Goal: Information Seeking & Learning: Learn about a topic

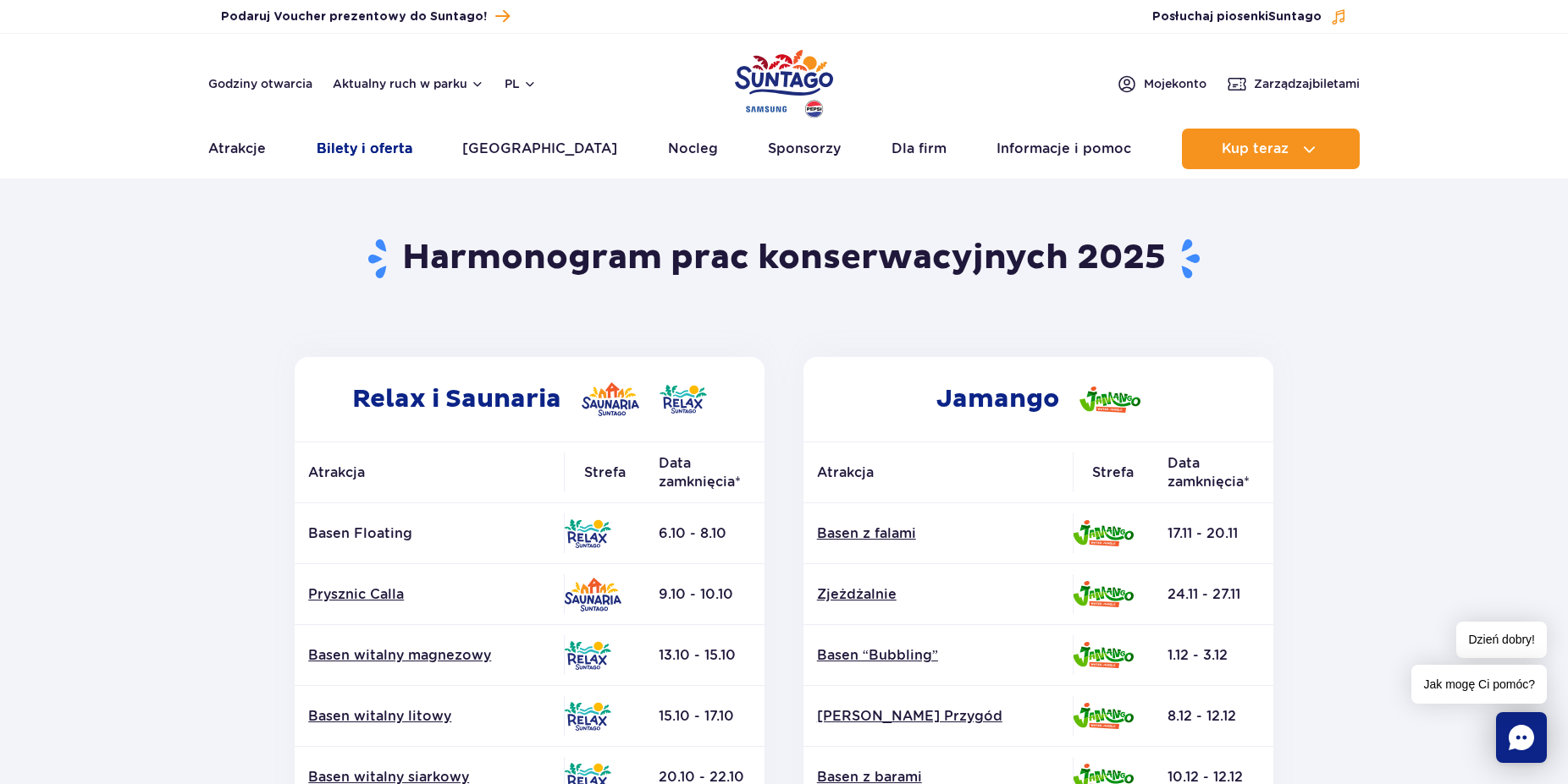
click at [407, 153] on link "Bilety i oferta" at bounding box center [364, 149] width 96 height 41
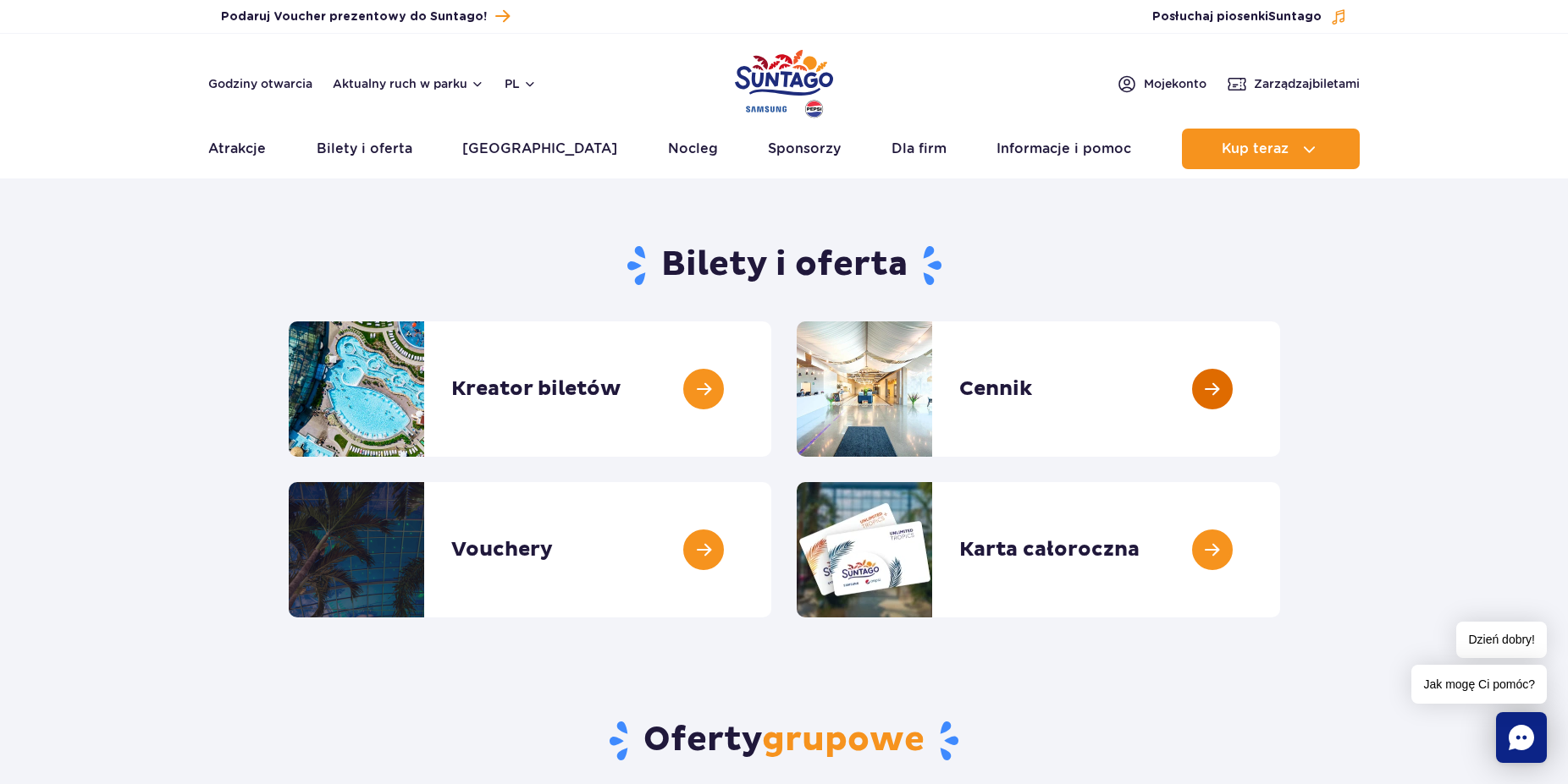
click at [1280, 383] on link at bounding box center [1280, 389] width 0 height 136
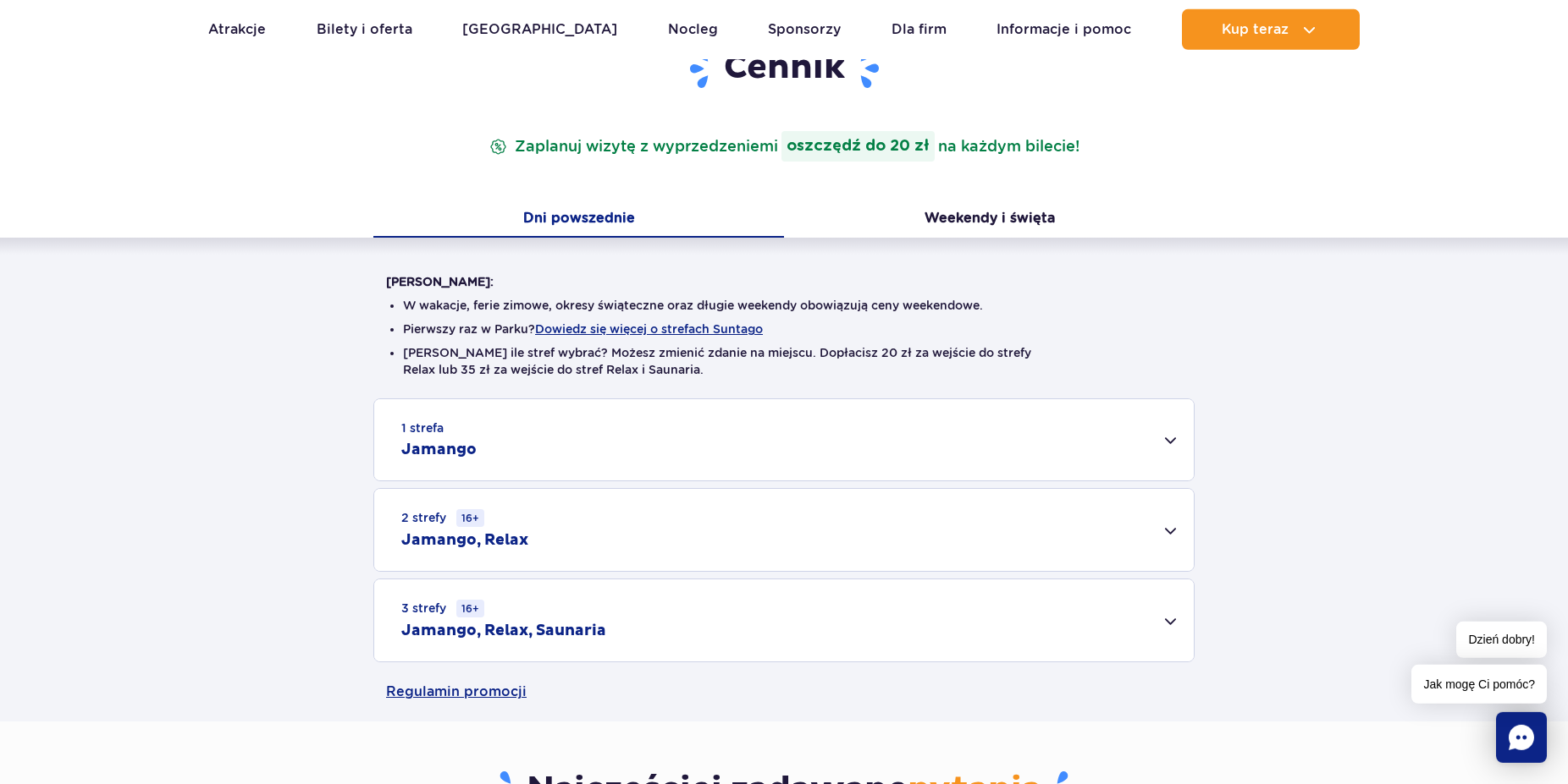
scroll to position [259, 0]
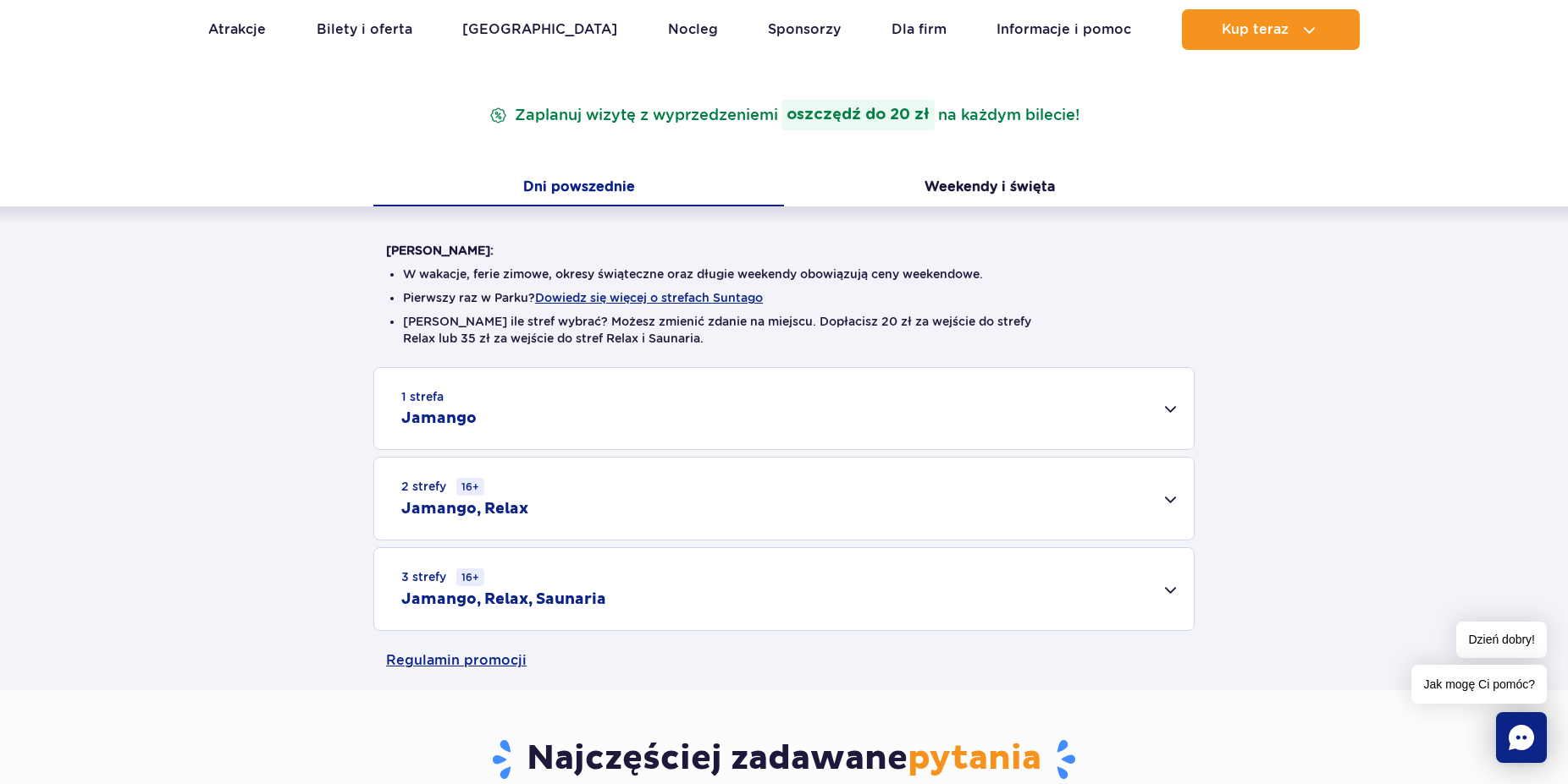
click at [534, 434] on div "1 strefa Jamango" at bounding box center [784, 408] width 820 height 81
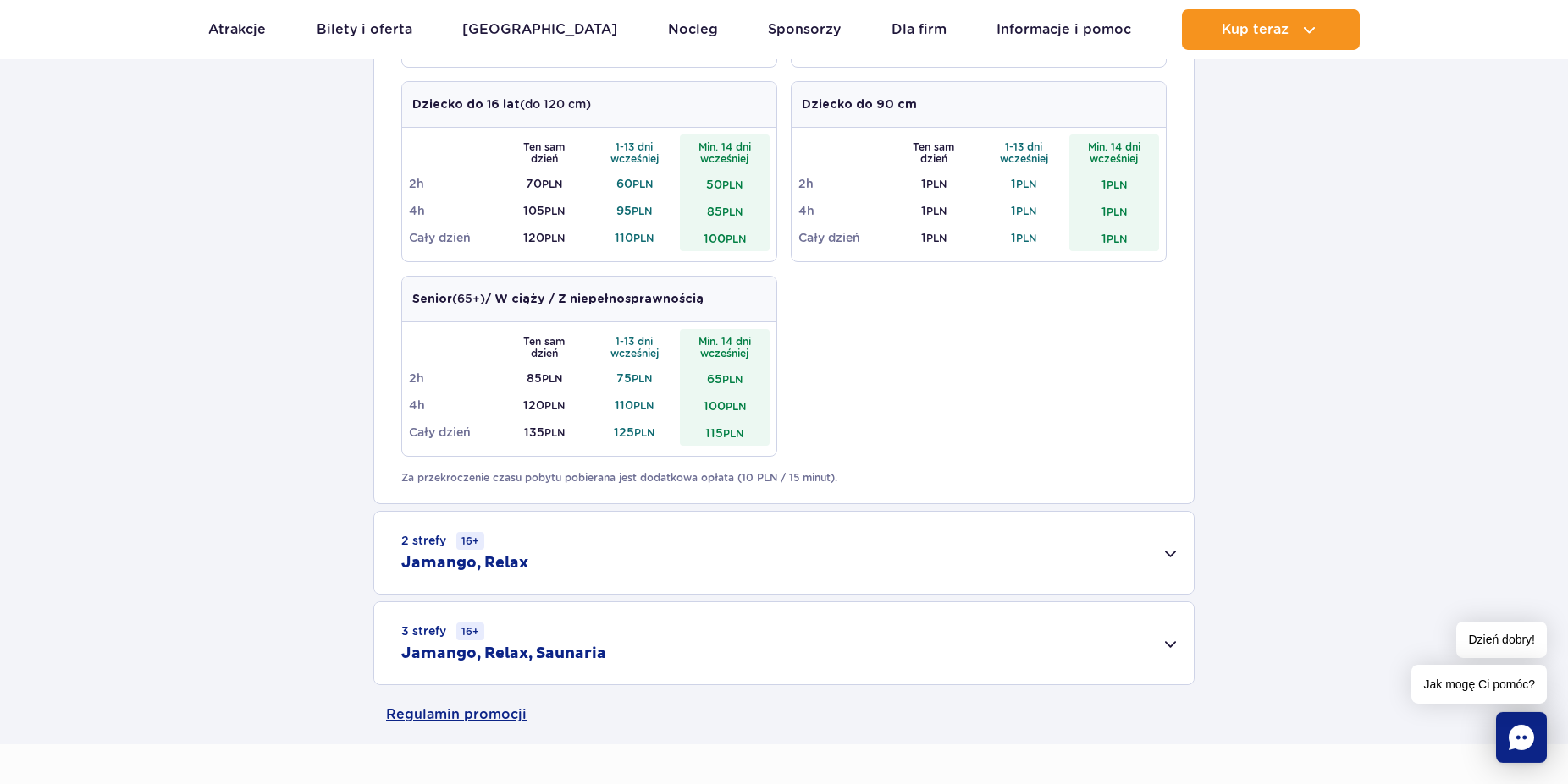
scroll to position [863, 0]
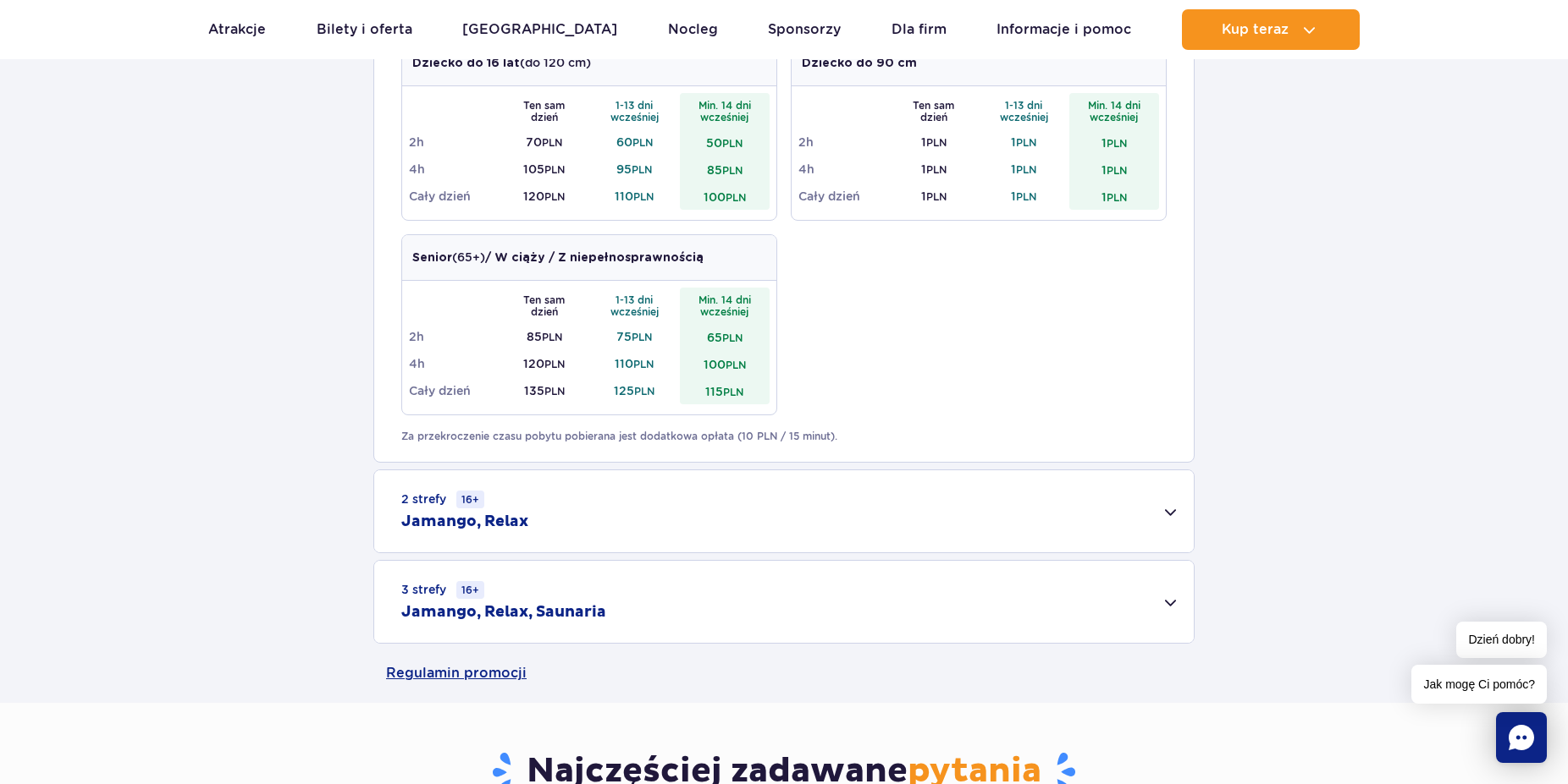
click at [578, 513] on div "2 strefy 16+ Jamango, Relax" at bounding box center [784, 512] width 820 height 82
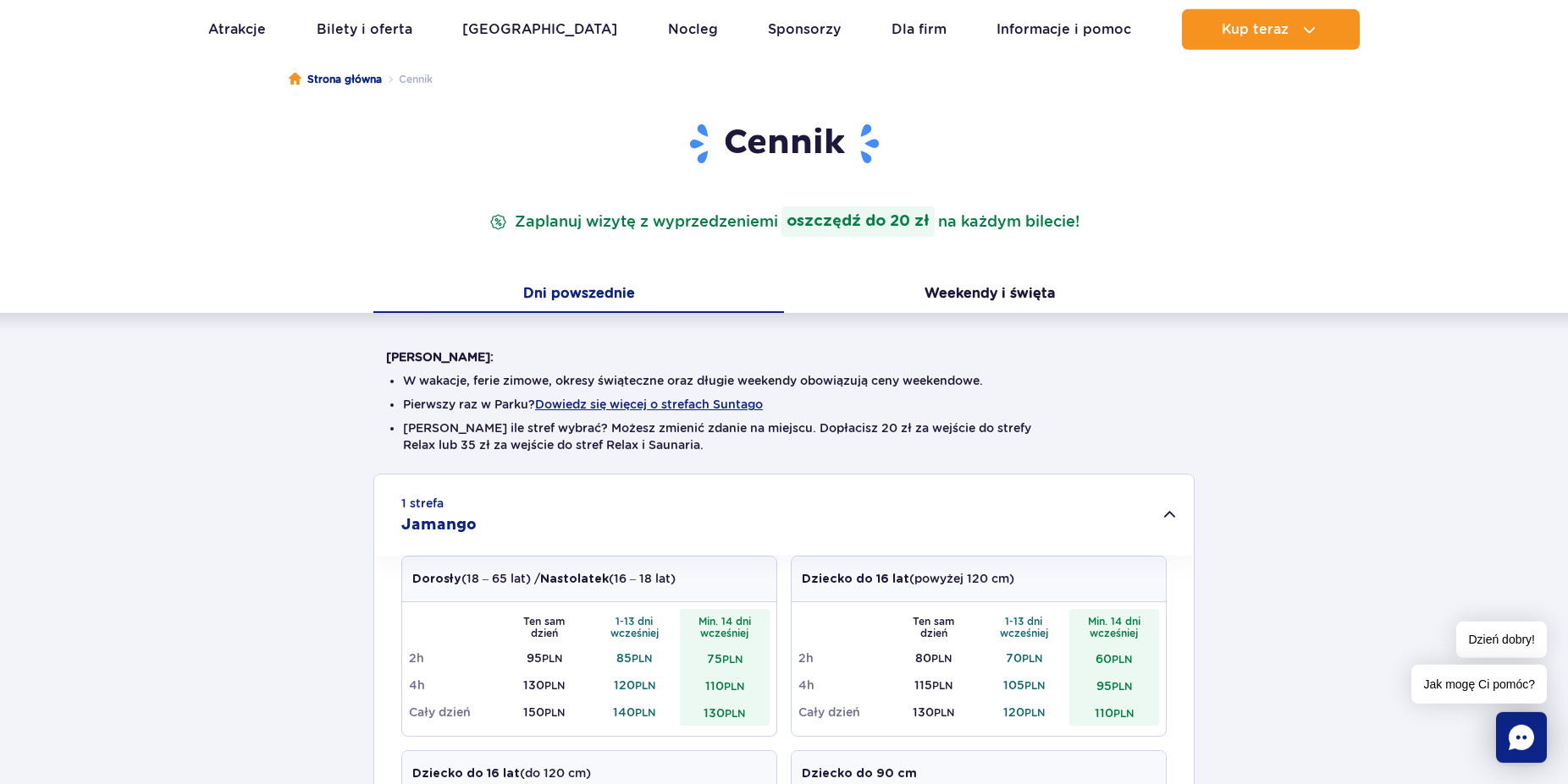
scroll to position [0, 0]
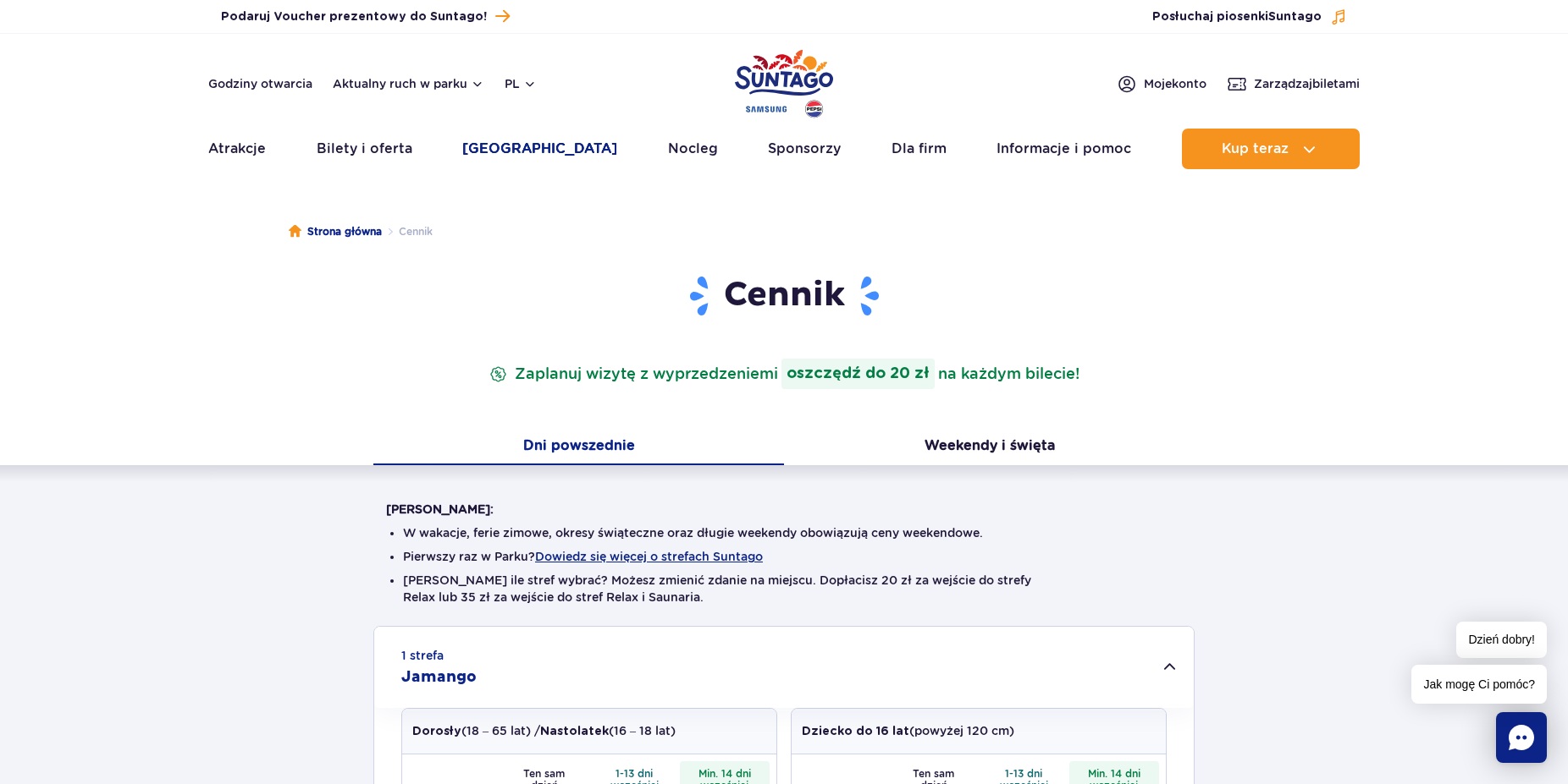
click at [516, 144] on link "[GEOGRAPHIC_DATA]" at bounding box center [539, 149] width 155 height 41
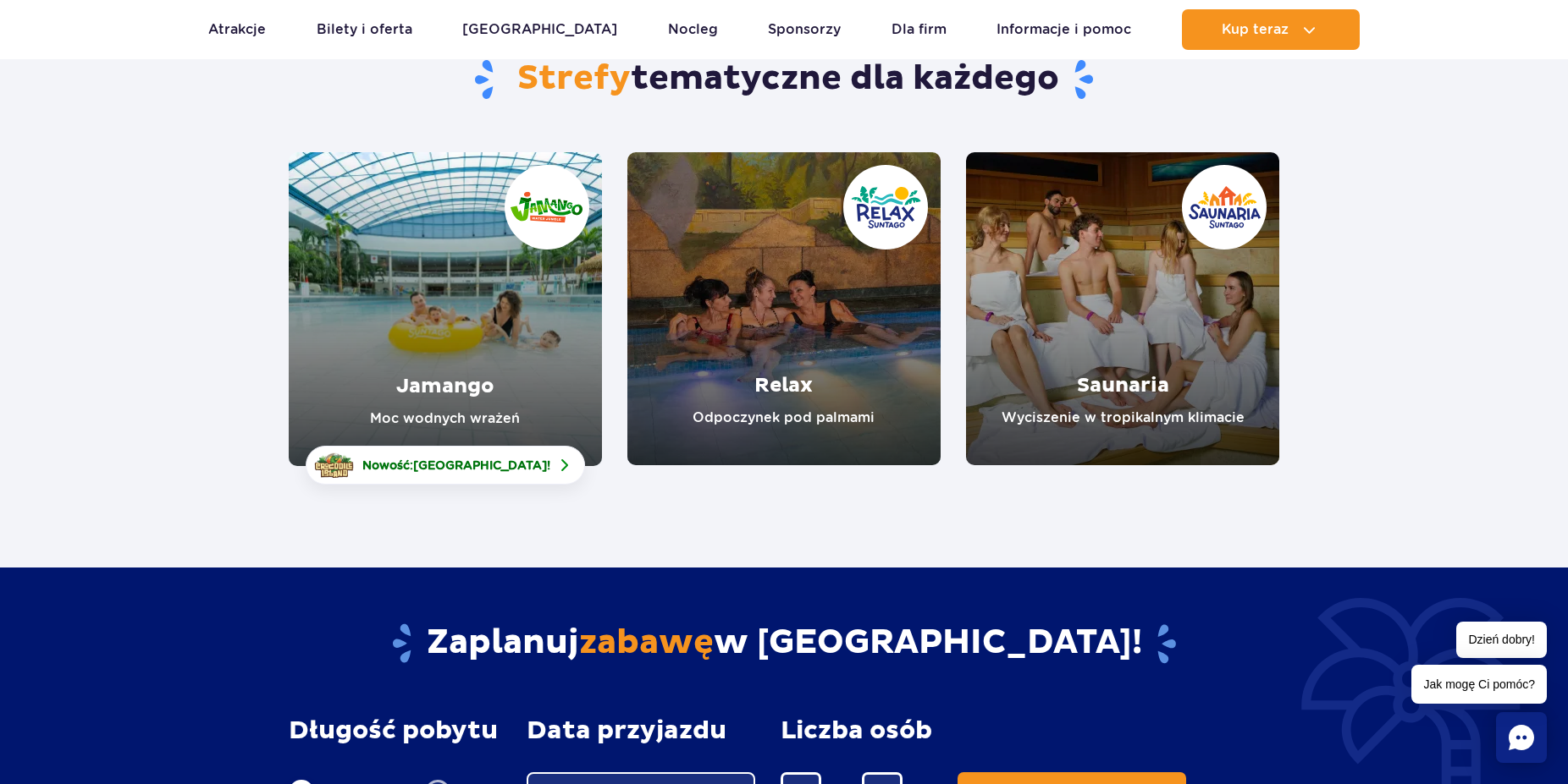
scroll to position [173, 0]
click at [783, 369] on link "Relax" at bounding box center [784, 309] width 314 height 313
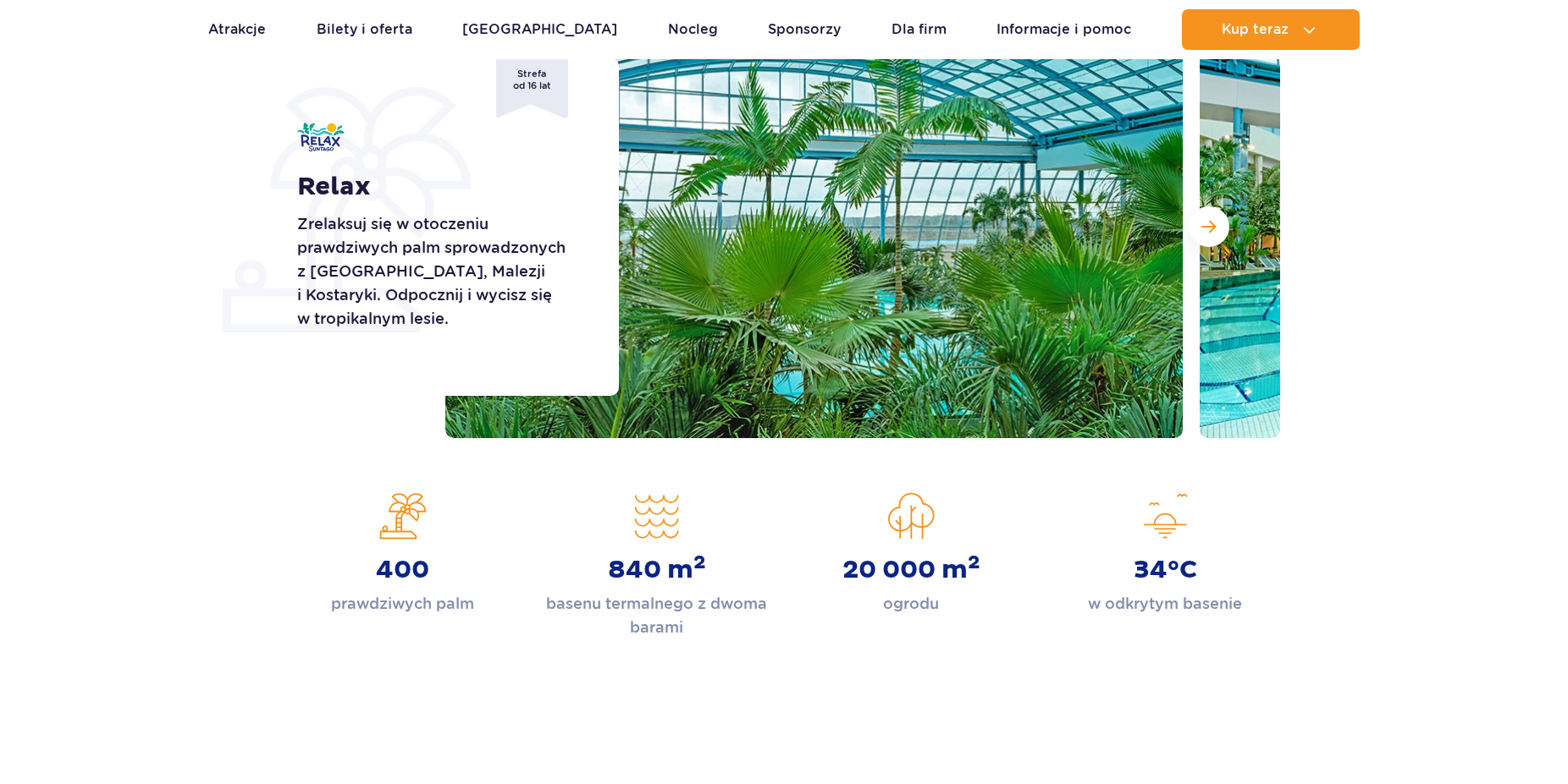
scroll to position [259, 0]
click at [1210, 238] on button "Następny slajd" at bounding box center [1209, 227] width 41 height 41
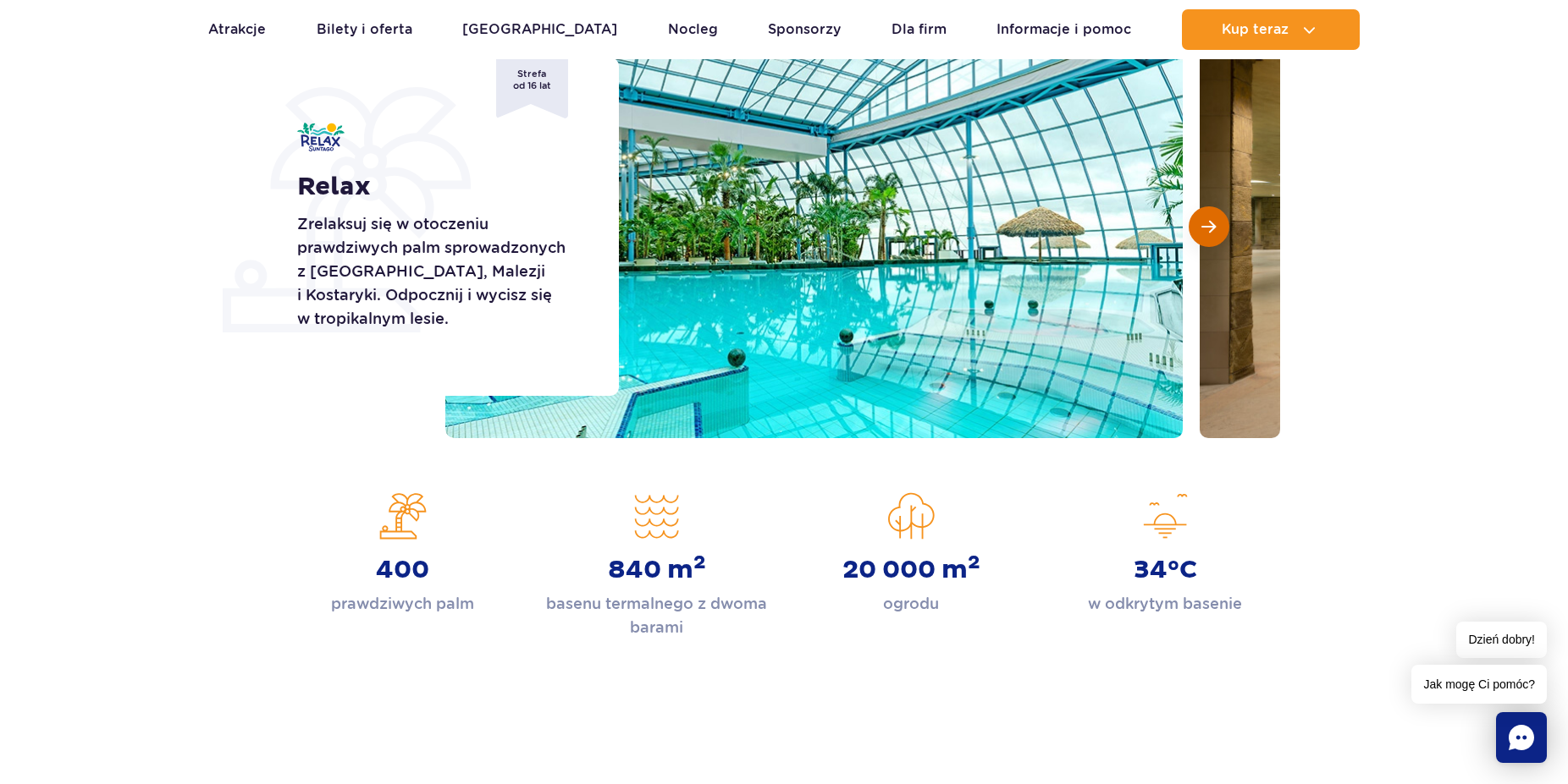
click at [1210, 238] on button "Następny slajd" at bounding box center [1209, 227] width 41 height 41
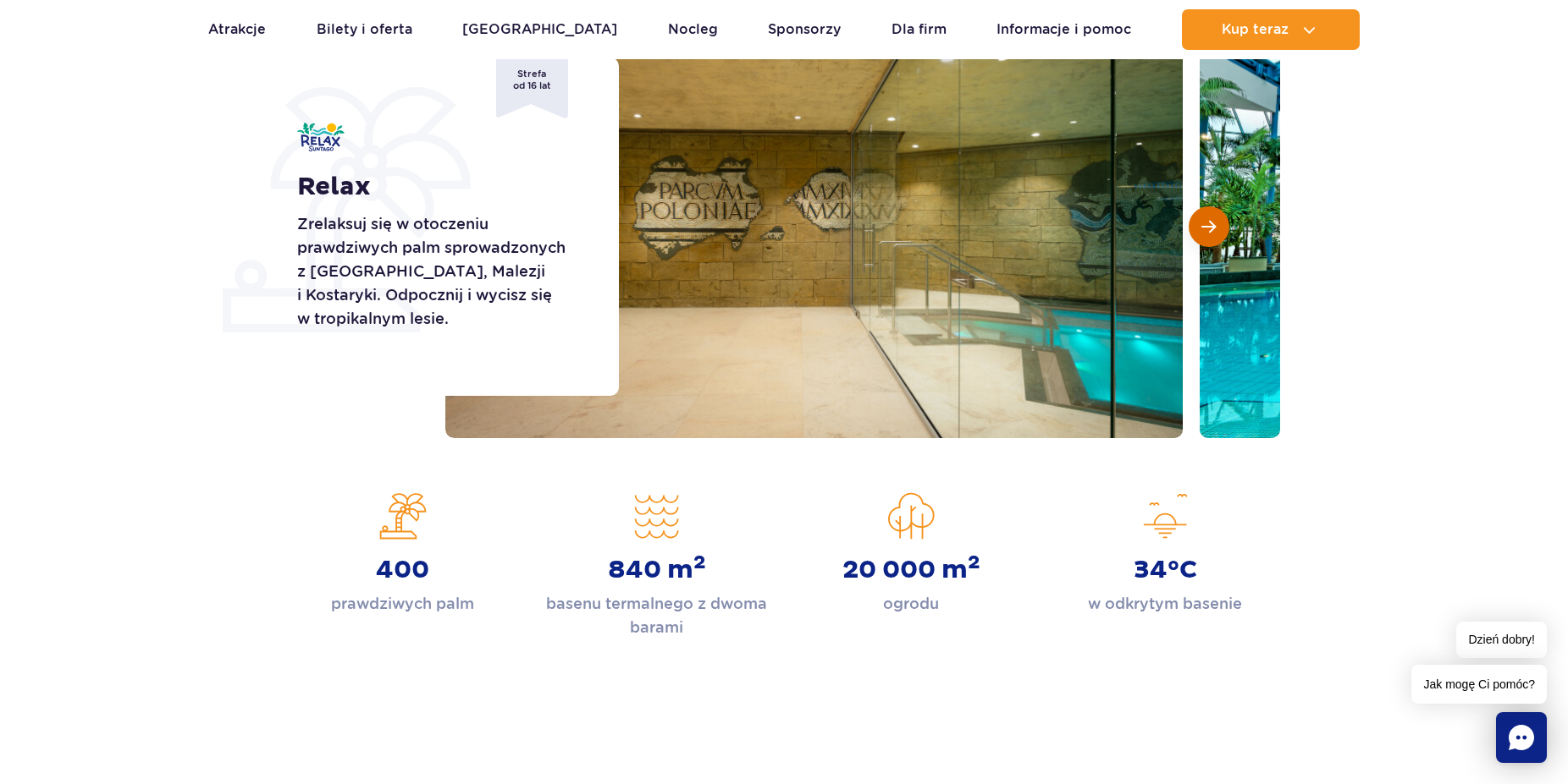
click at [1210, 238] on button "Następny slajd" at bounding box center [1209, 227] width 41 height 41
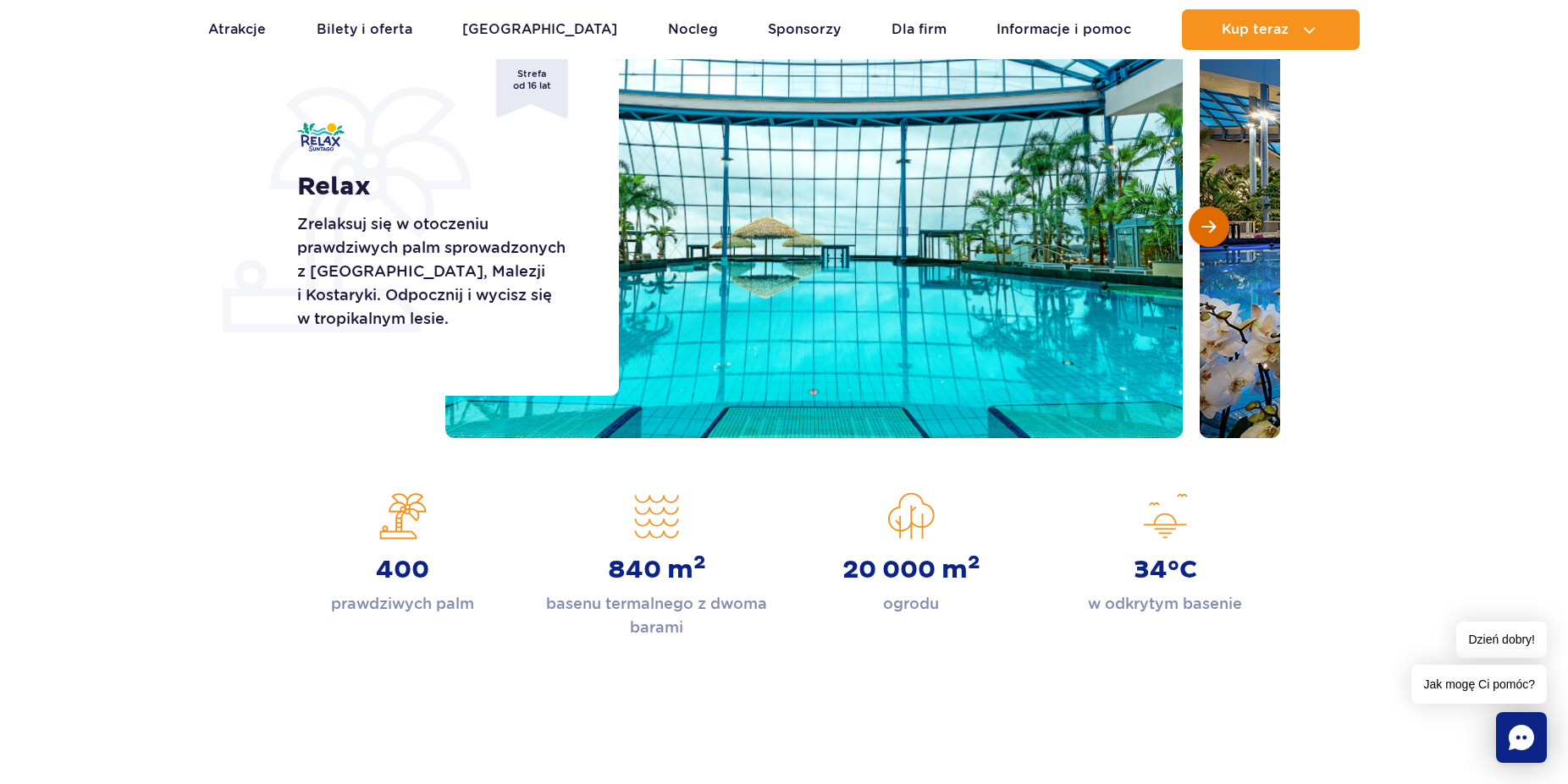
click at [1210, 238] on button "Następny slajd" at bounding box center [1209, 227] width 41 height 41
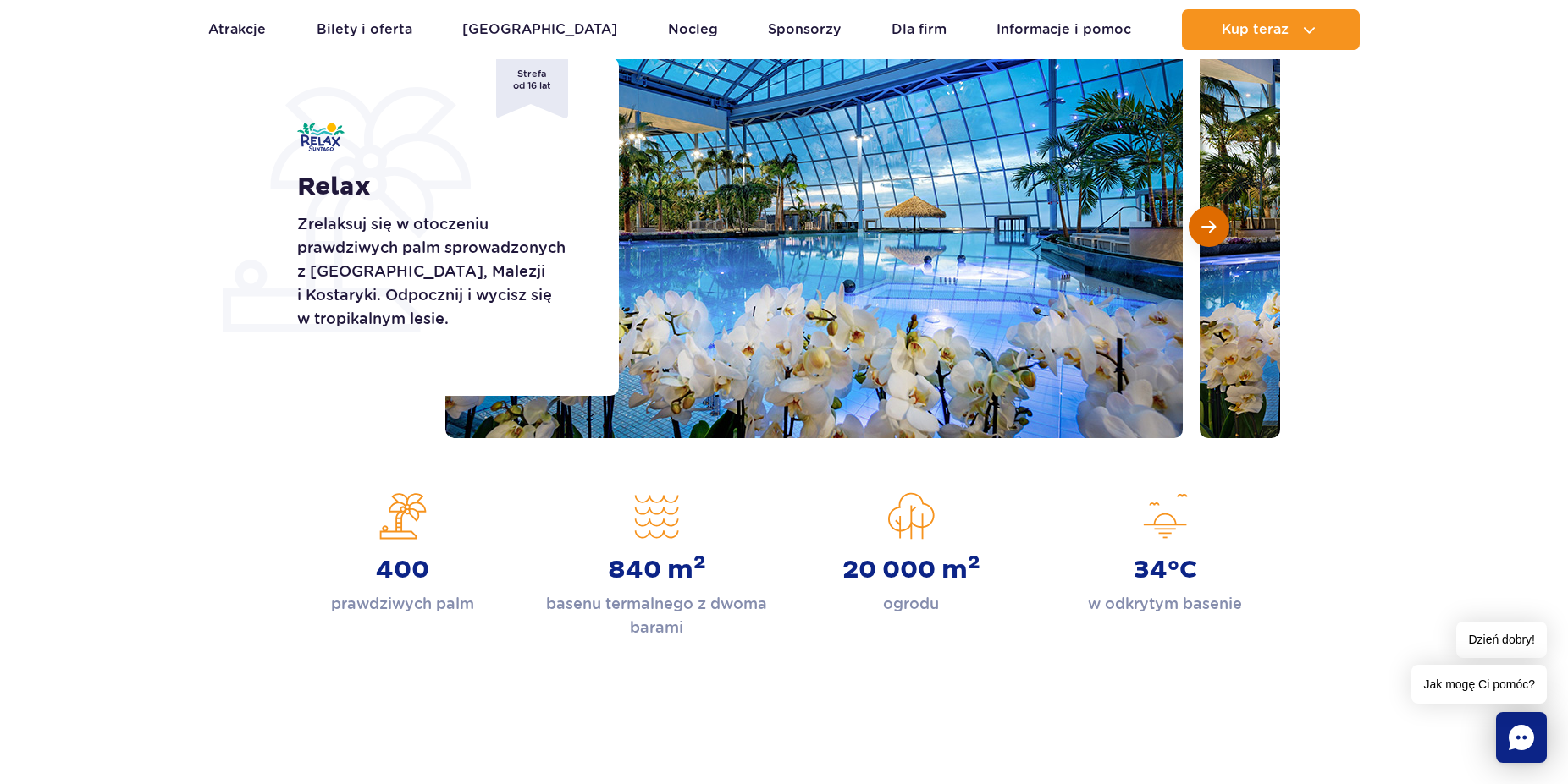
click at [1210, 238] on button "Następny slajd" at bounding box center [1209, 227] width 41 height 41
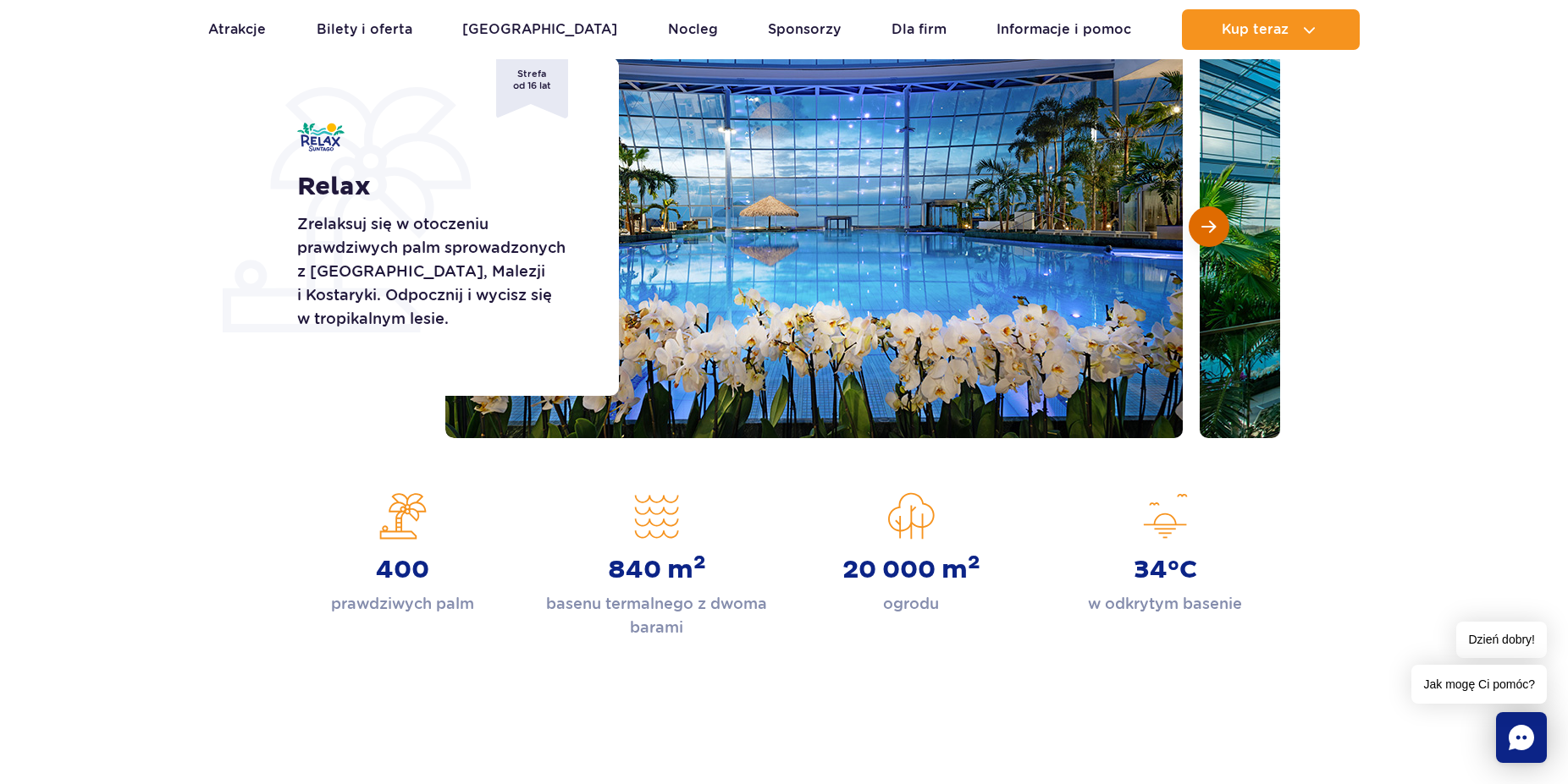
click at [1210, 238] on button "Następny slajd" at bounding box center [1209, 227] width 41 height 41
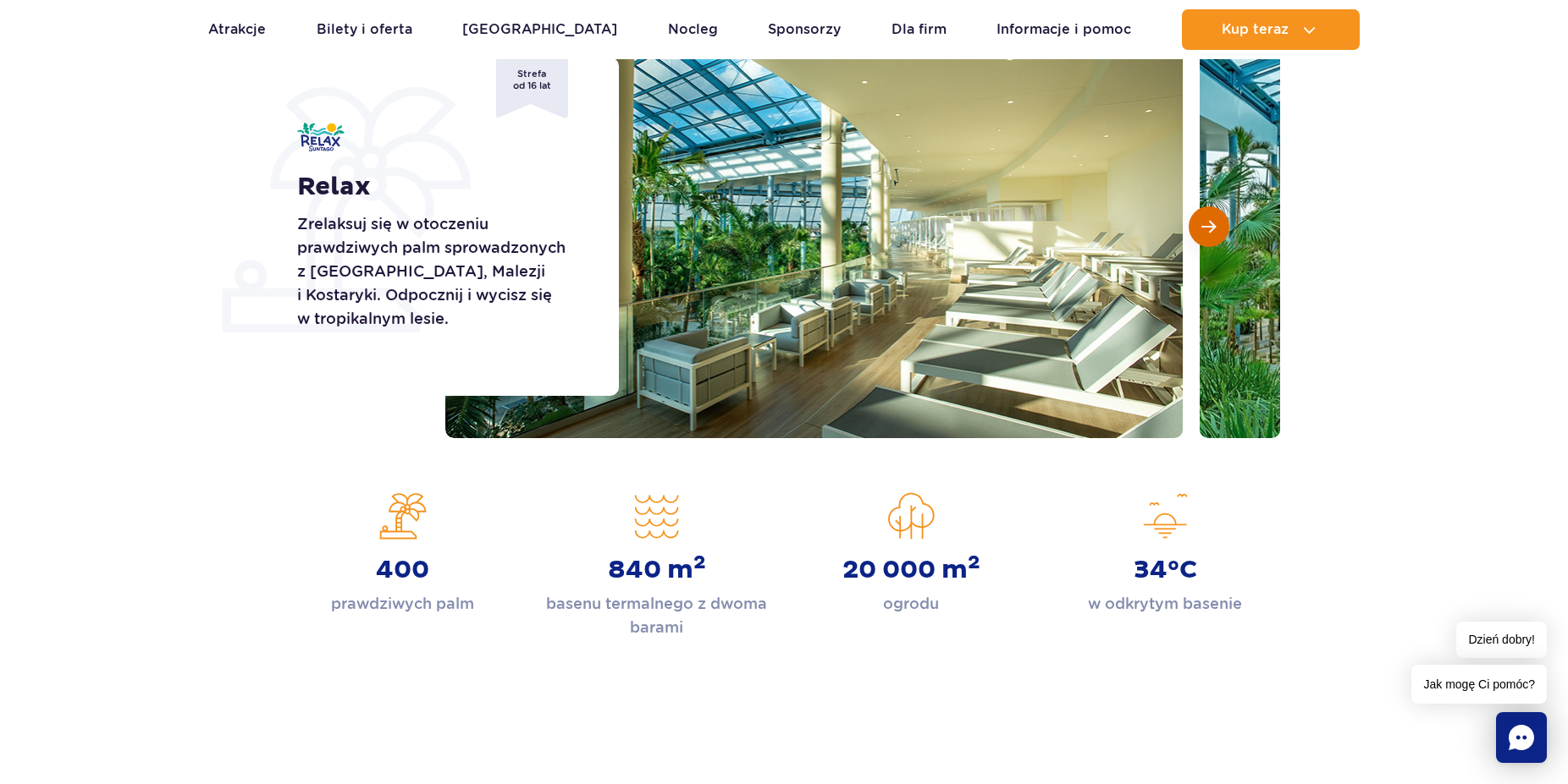
click at [1210, 238] on button "Następny slajd" at bounding box center [1209, 227] width 41 height 41
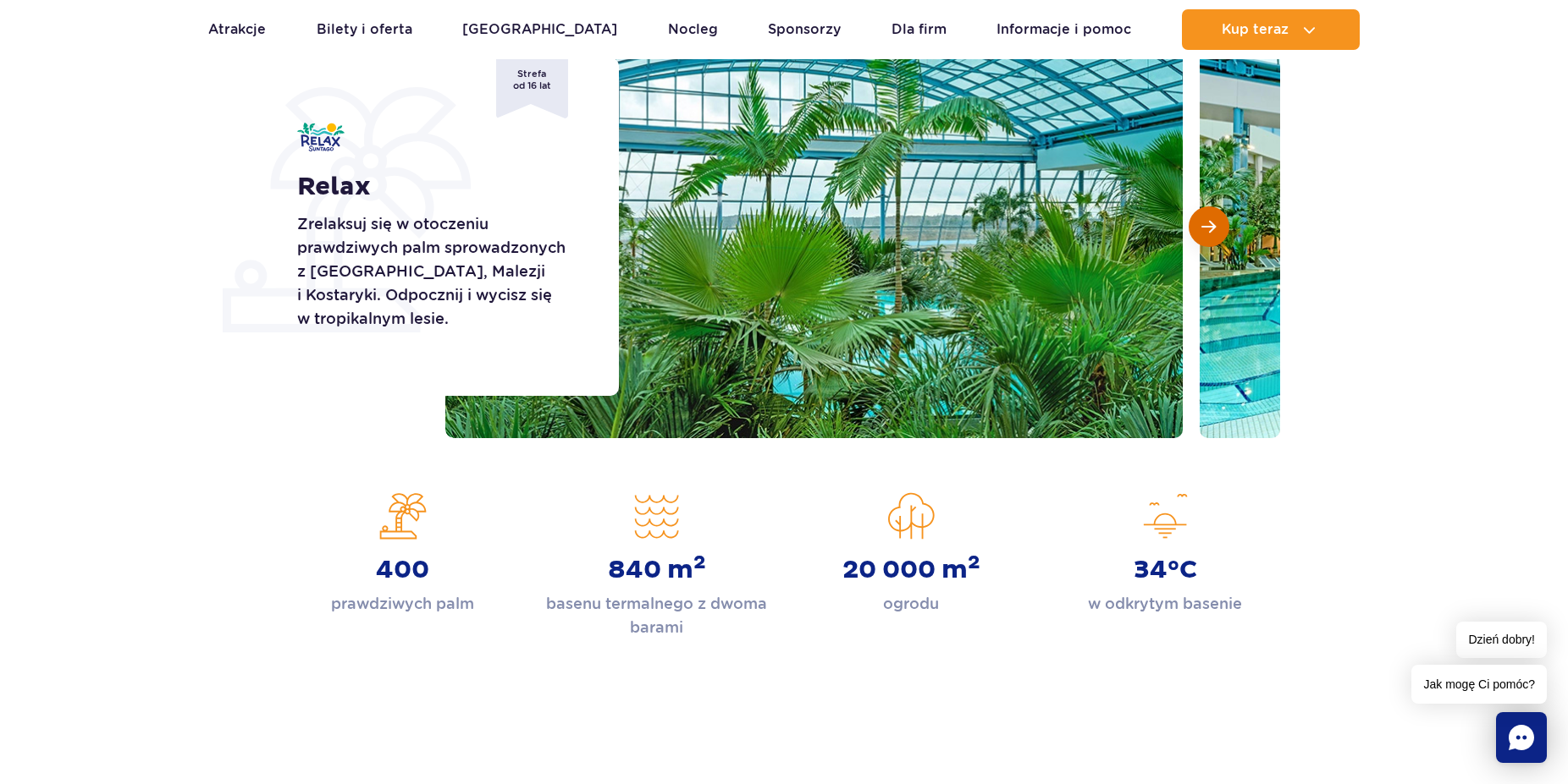
click at [1210, 238] on button "Następny slajd" at bounding box center [1209, 227] width 41 height 41
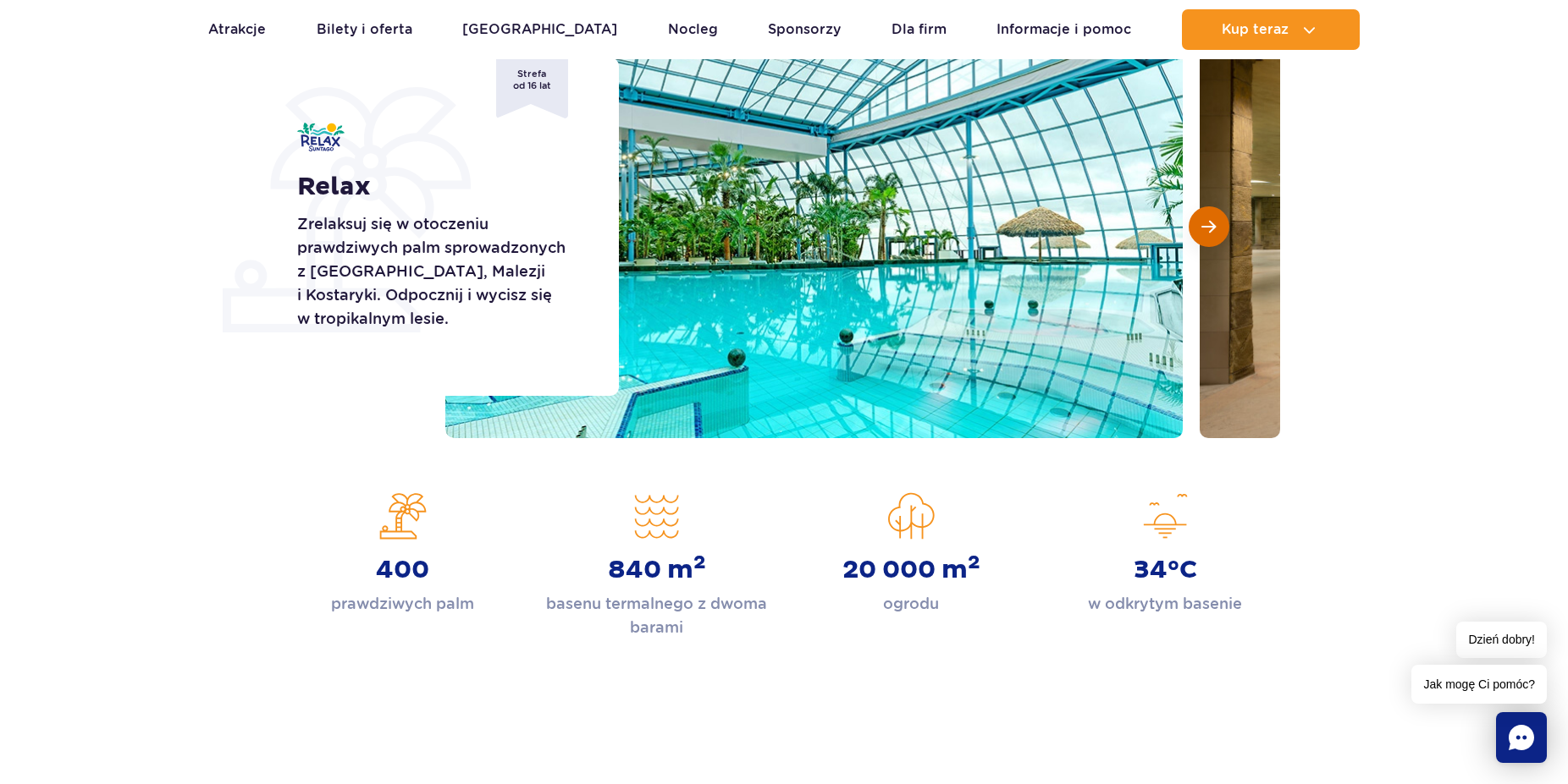
click at [1210, 238] on button "Następny slajd" at bounding box center [1209, 227] width 41 height 41
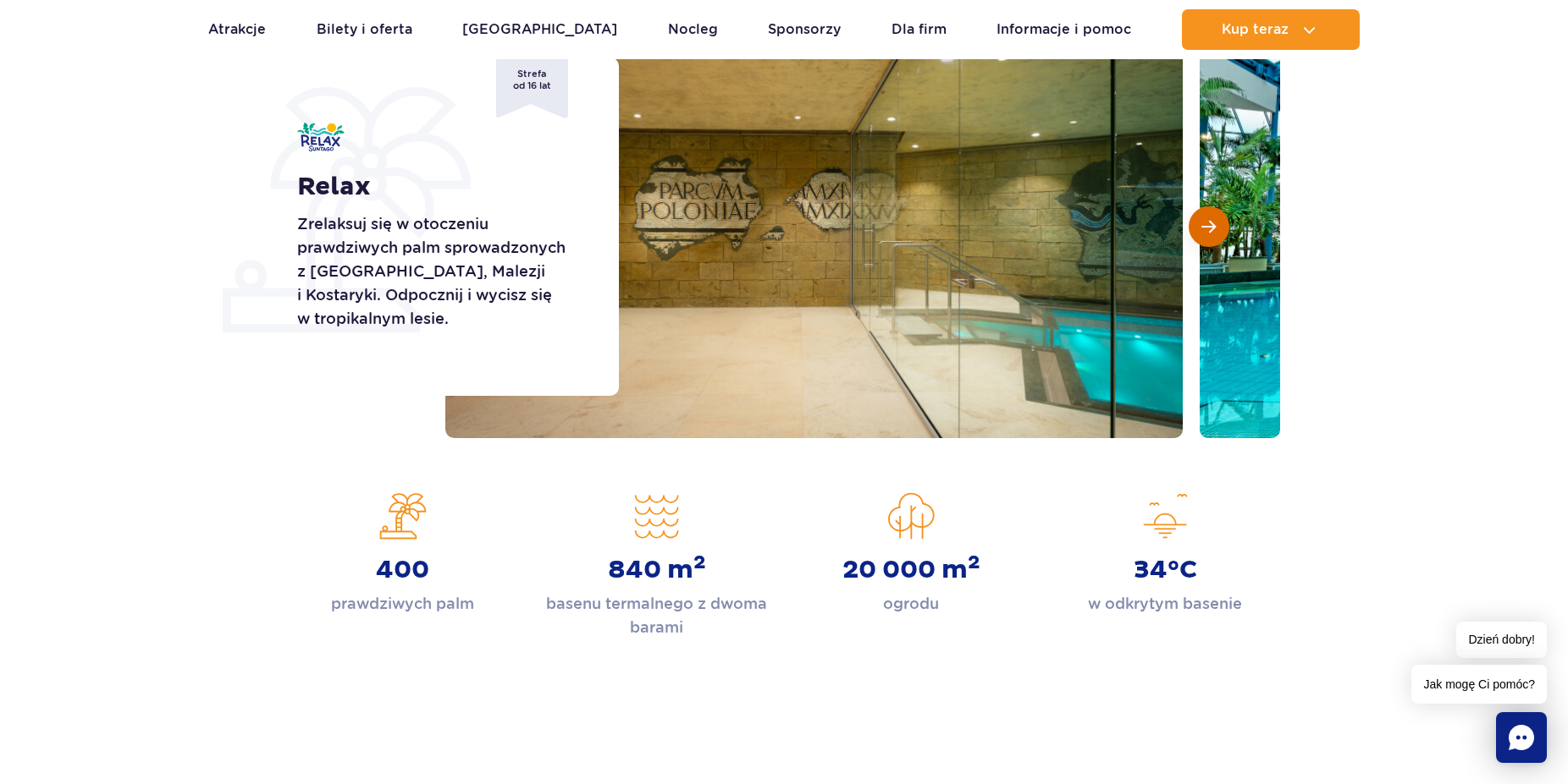
click at [1210, 238] on button "Następny slajd" at bounding box center [1209, 227] width 41 height 41
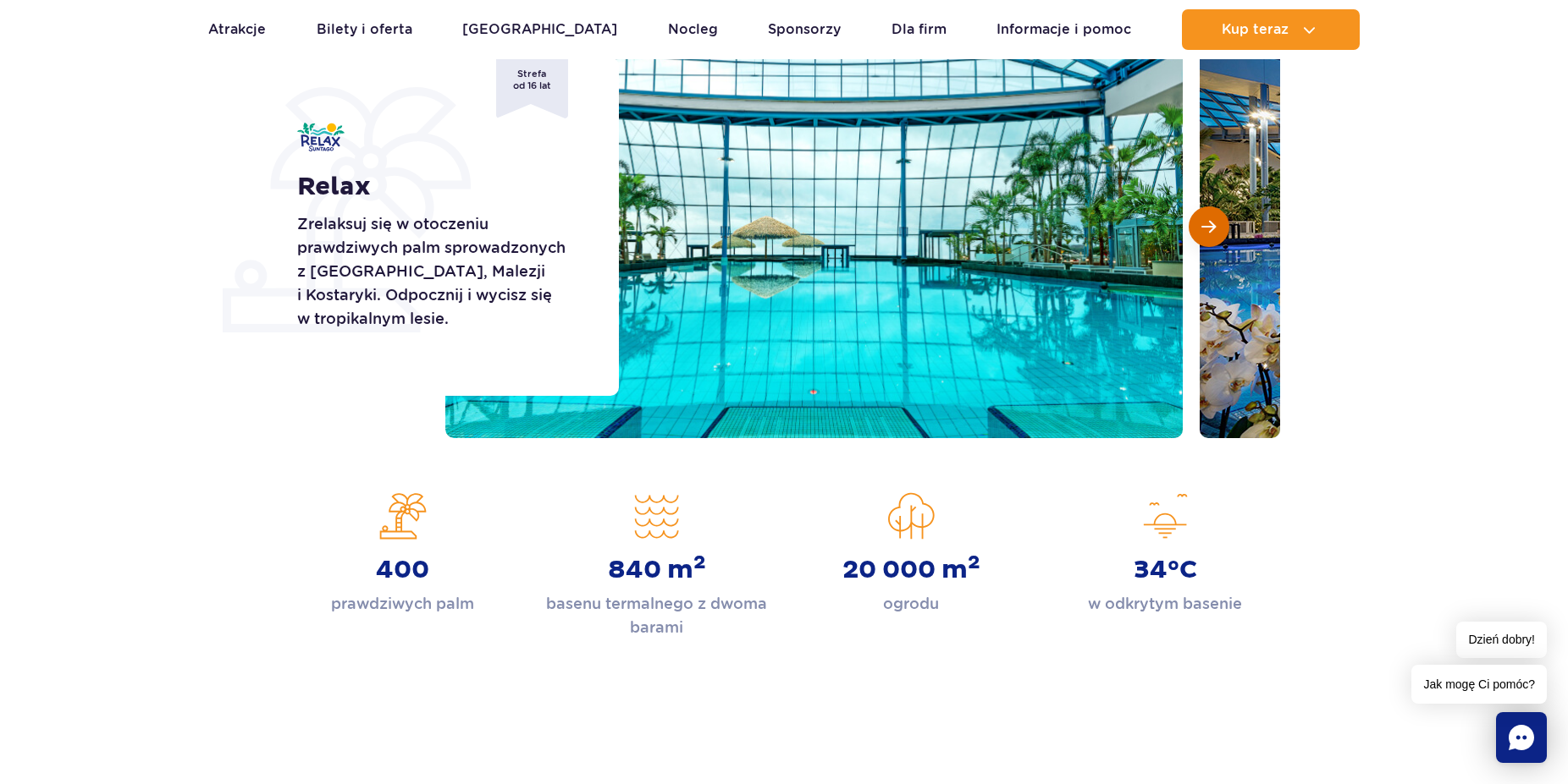
click at [1210, 238] on button "Następny slajd" at bounding box center [1209, 227] width 41 height 41
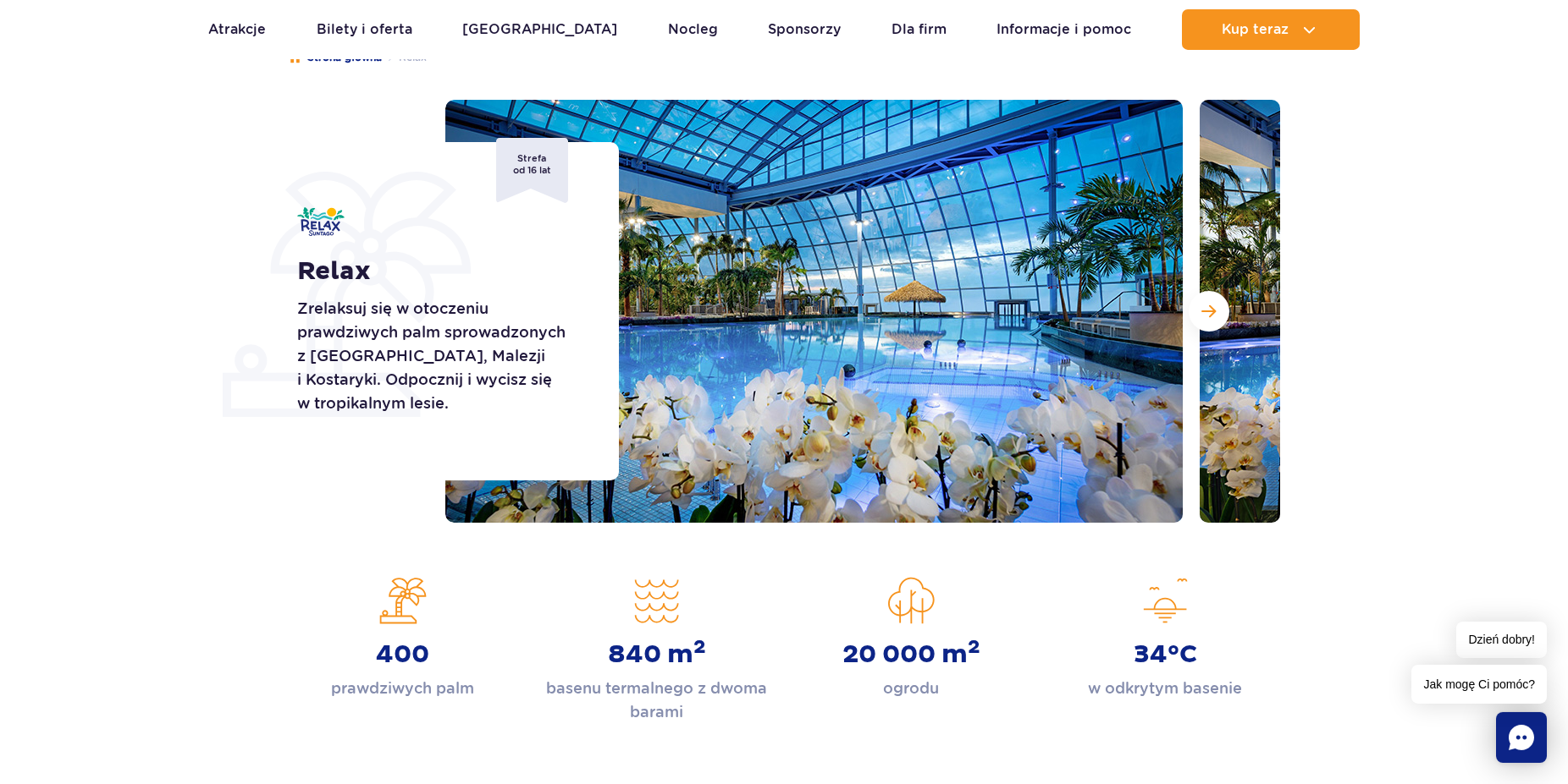
scroll to position [0, 0]
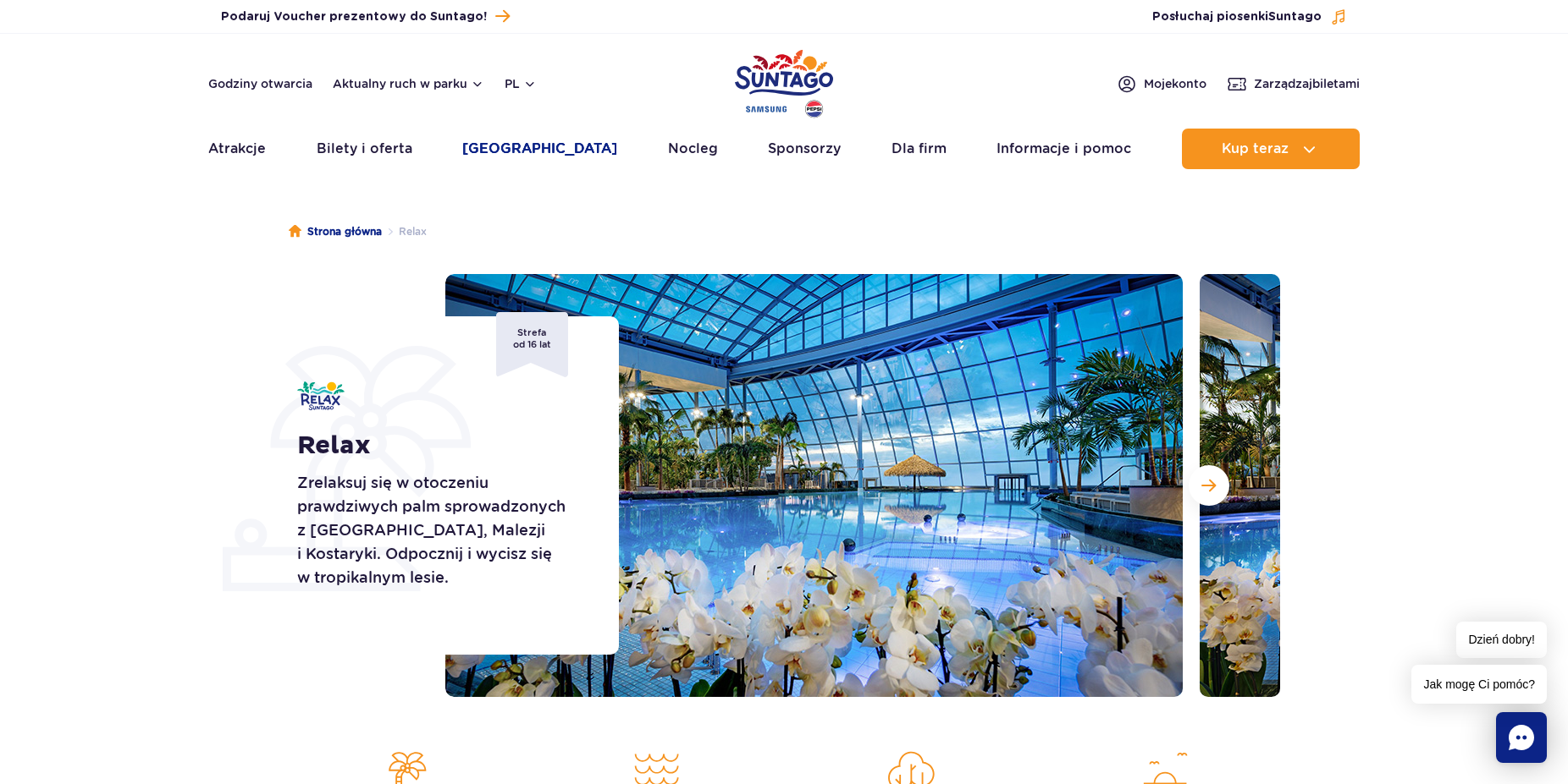
click at [504, 148] on link "[GEOGRAPHIC_DATA]" at bounding box center [539, 149] width 155 height 41
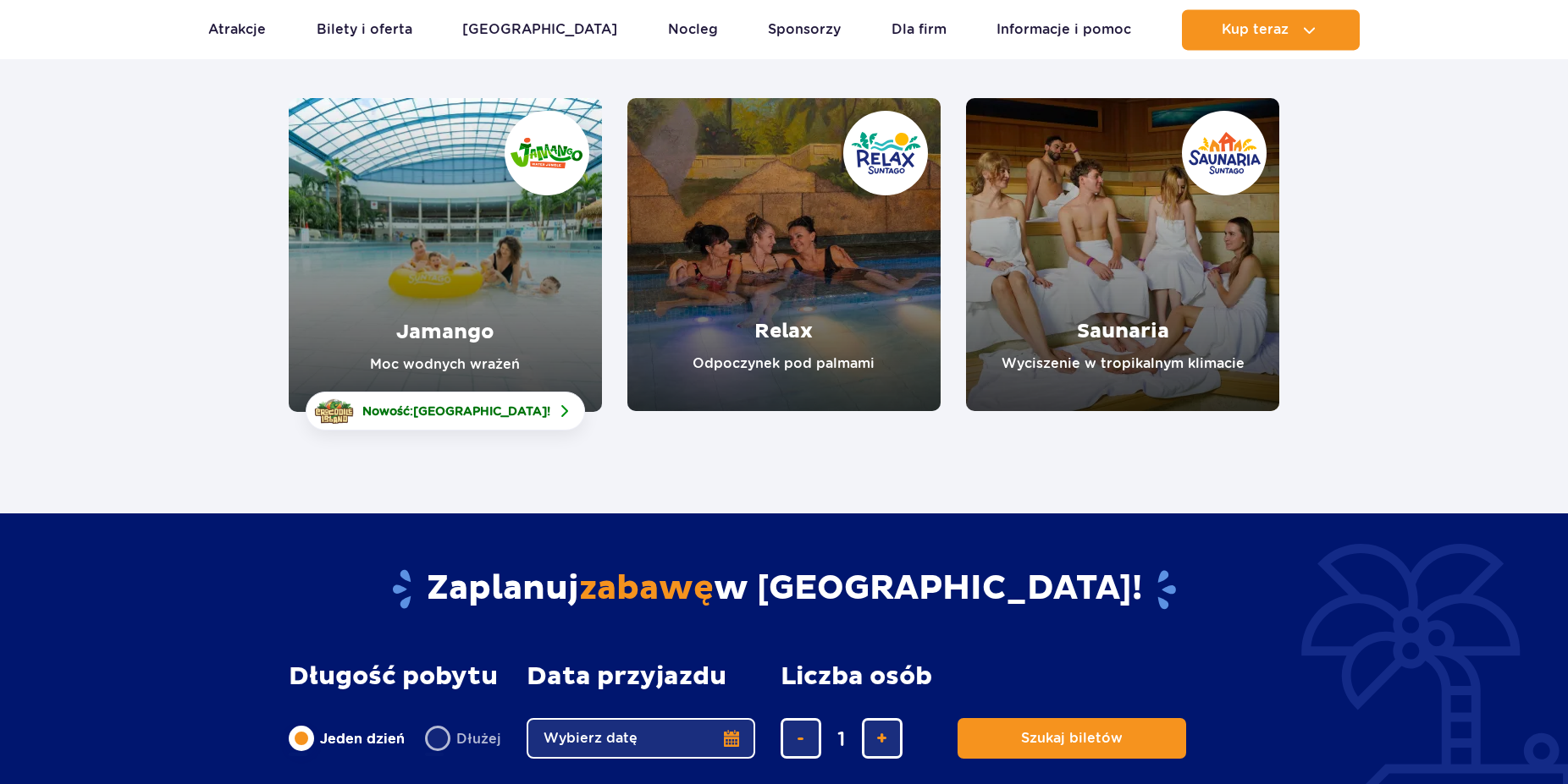
scroll to position [259, 0]
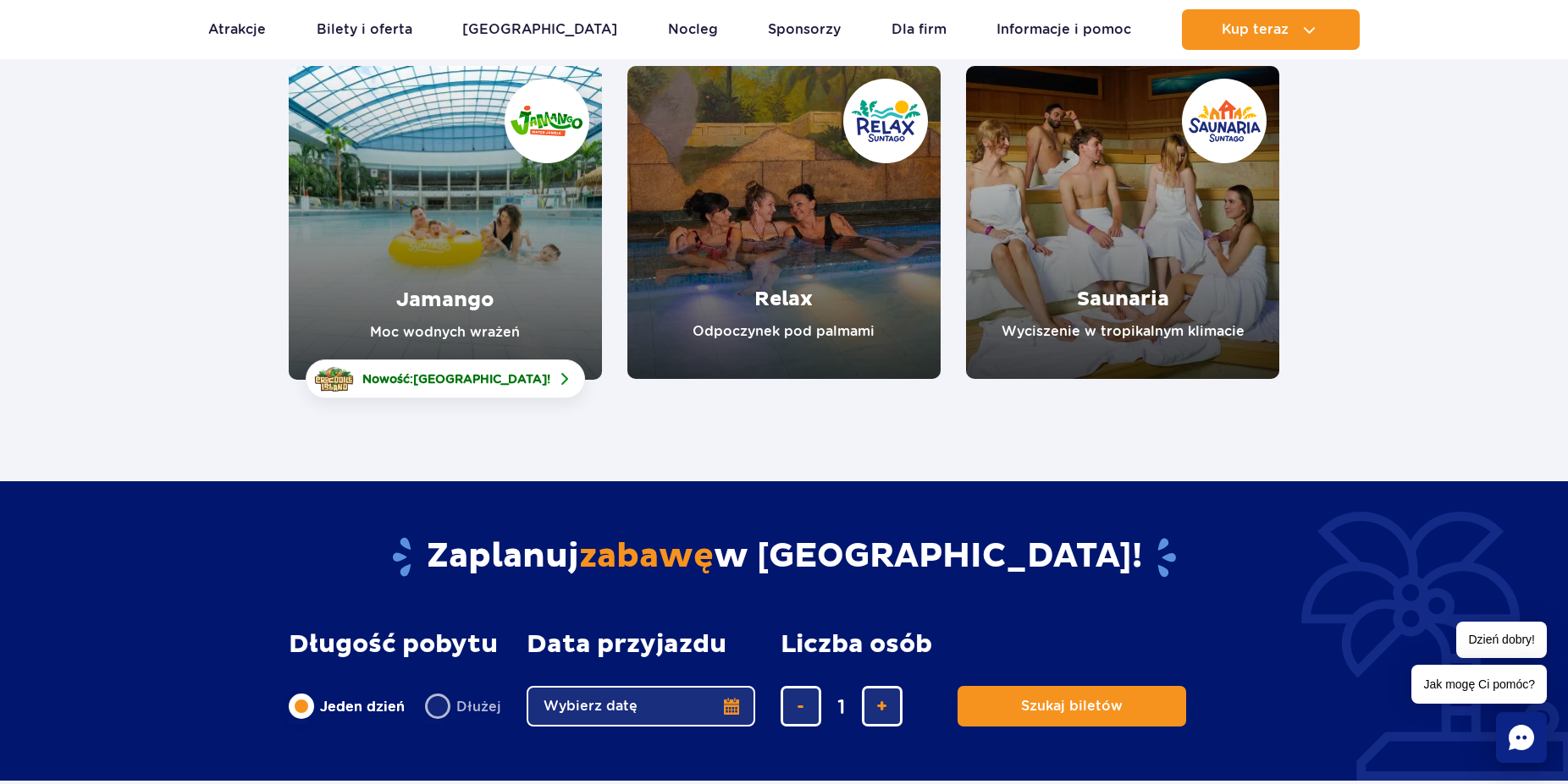
click at [406, 299] on link "Jamango" at bounding box center [445, 223] width 314 height 313
click at [763, 274] on link "Relax" at bounding box center [784, 223] width 314 height 313
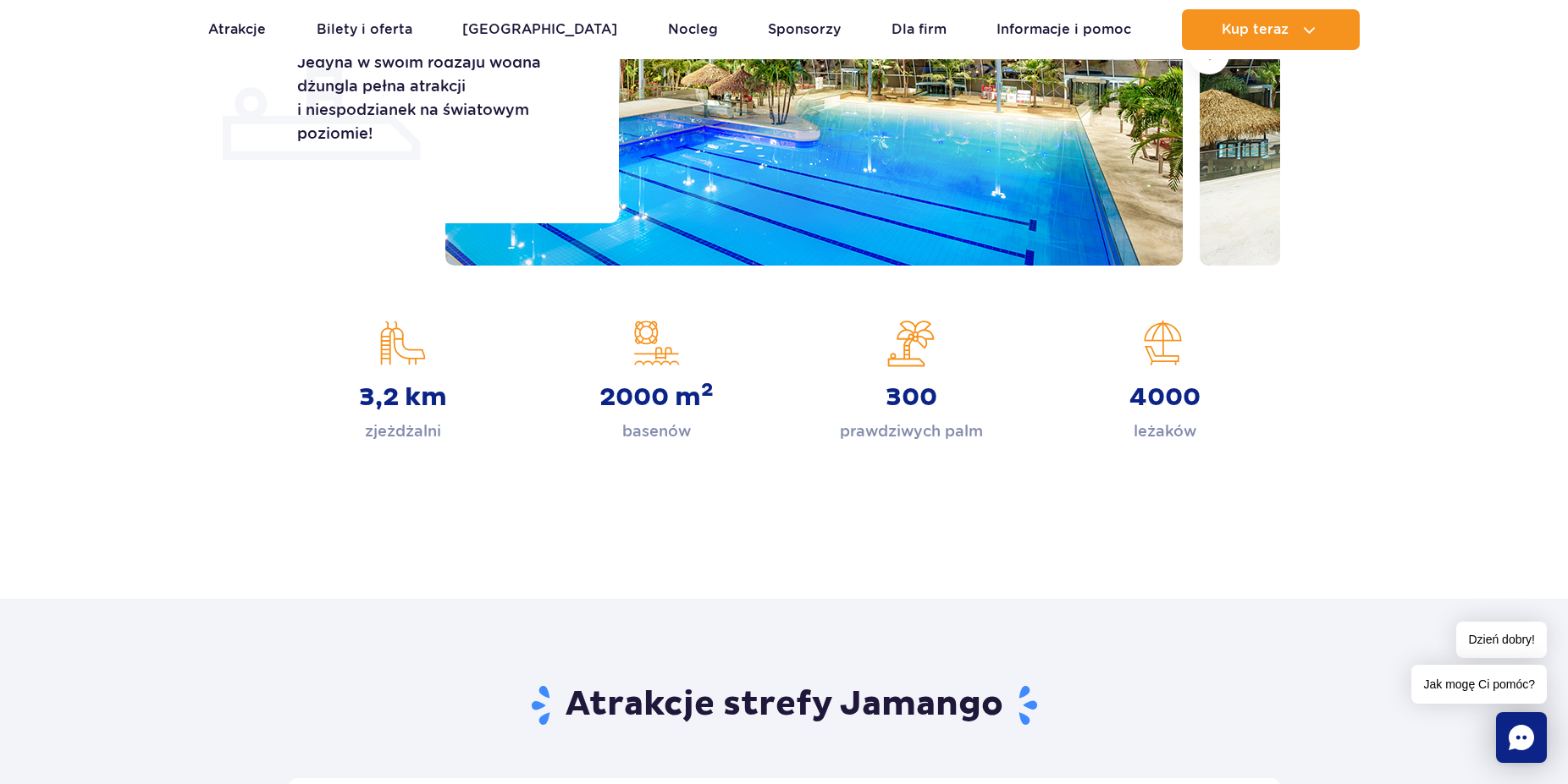
scroll to position [86, 0]
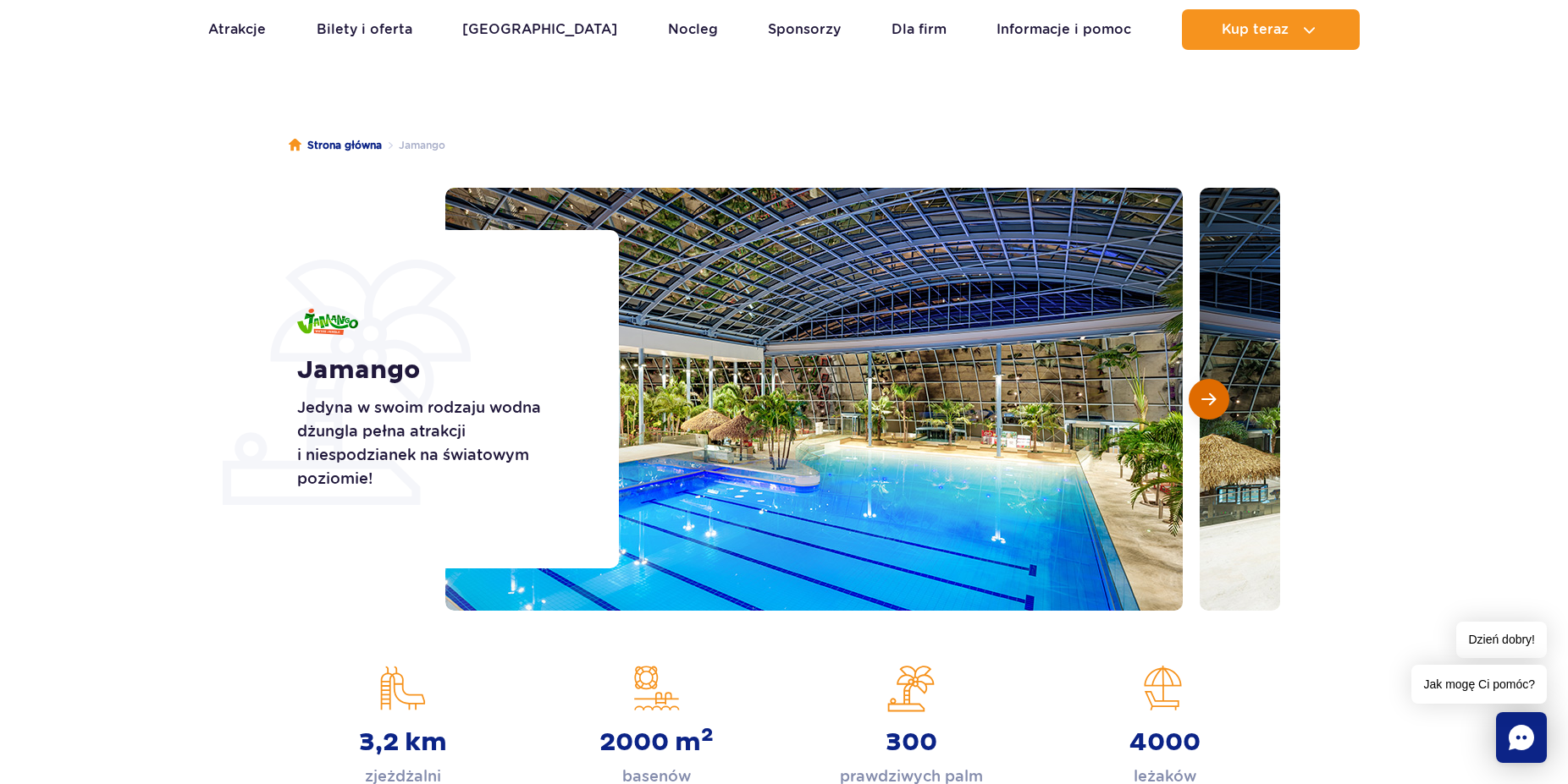
click at [1203, 401] on span "Następny slajd" at bounding box center [1208, 399] width 15 height 16
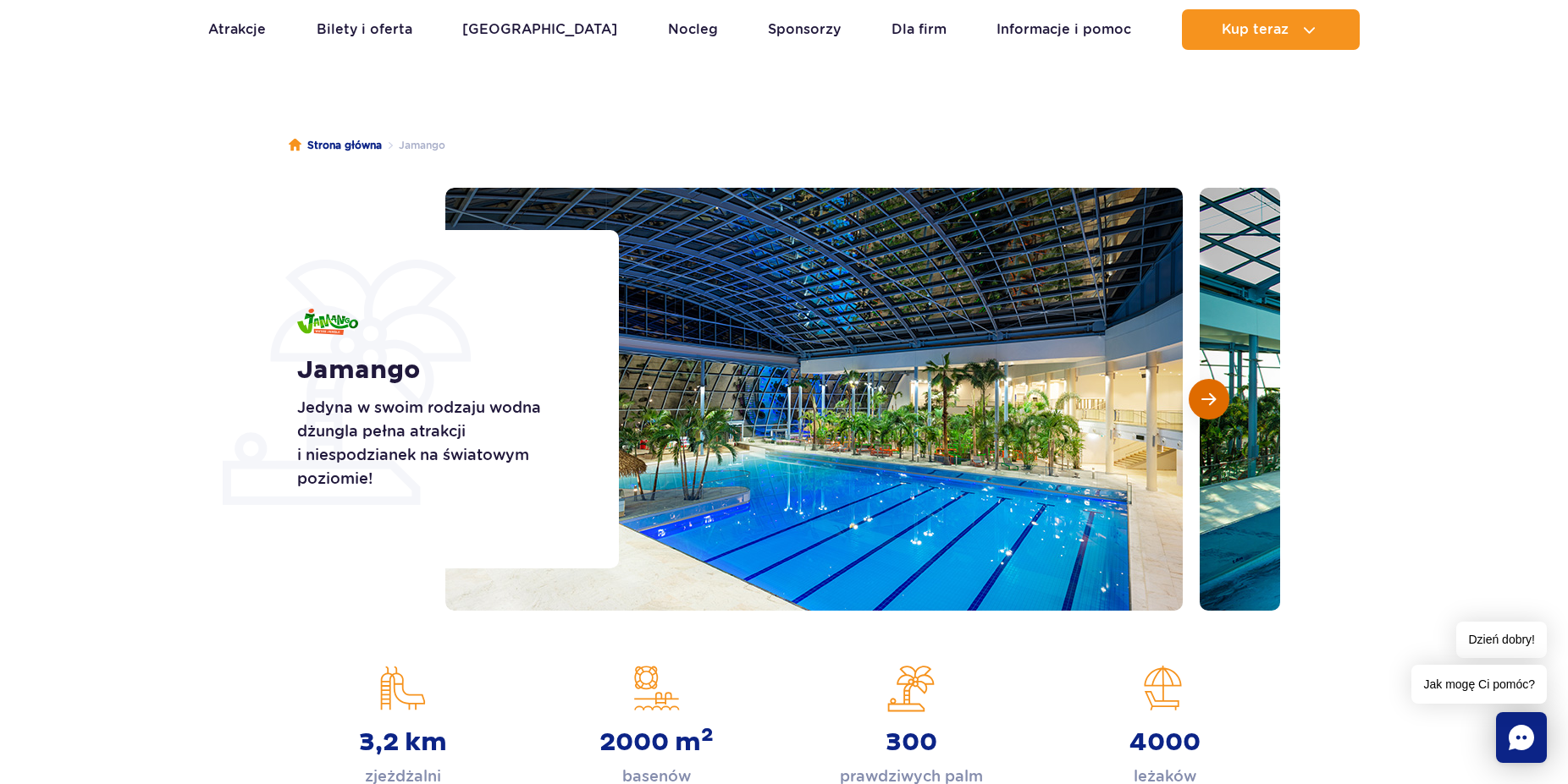
click at [1203, 401] on span "Następny slajd" at bounding box center [1208, 399] width 15 height 16
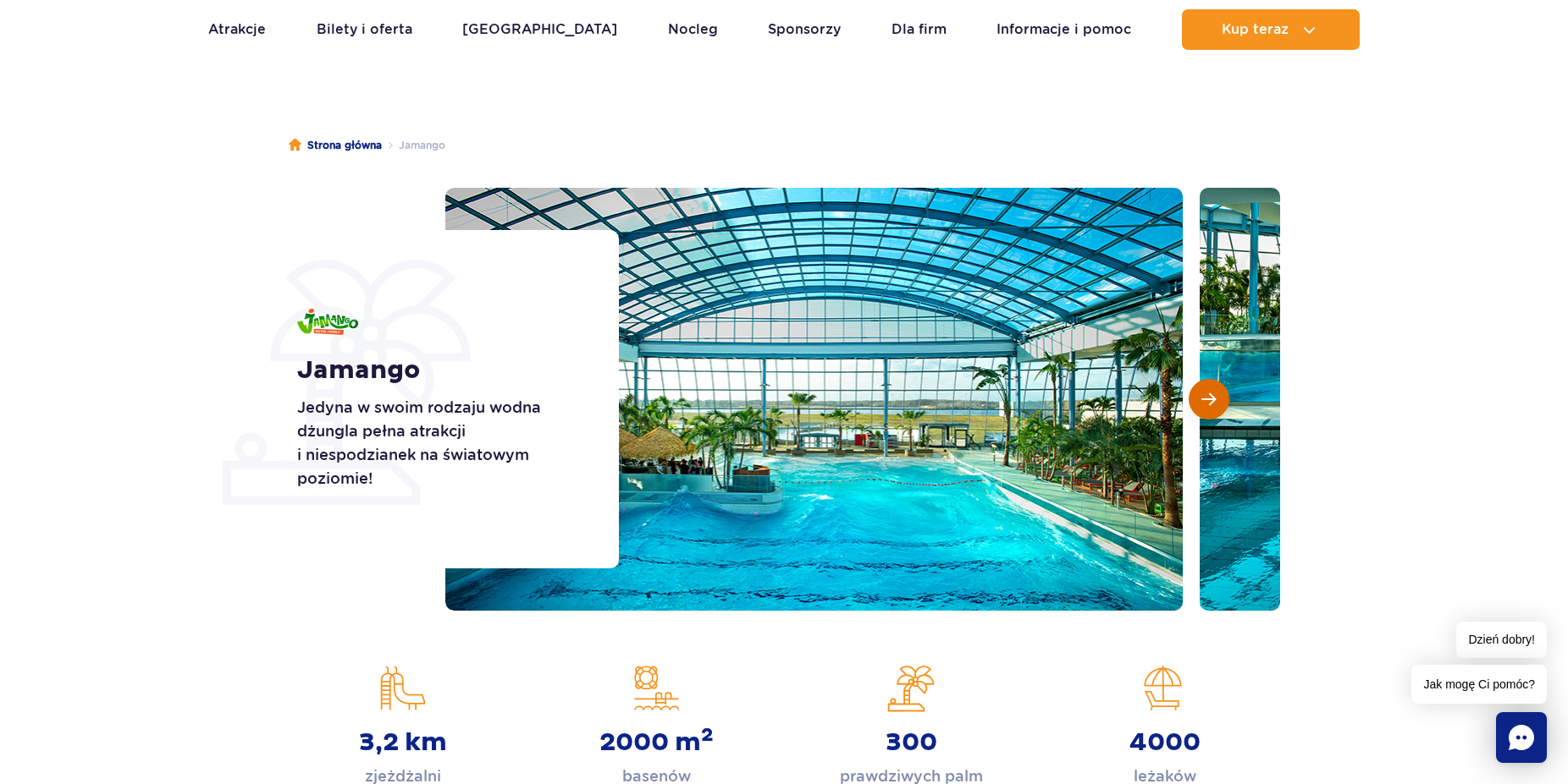
click at [1203, 401] on span "Następny slajd" at bounding box center [1208, 399] width 15 height 16
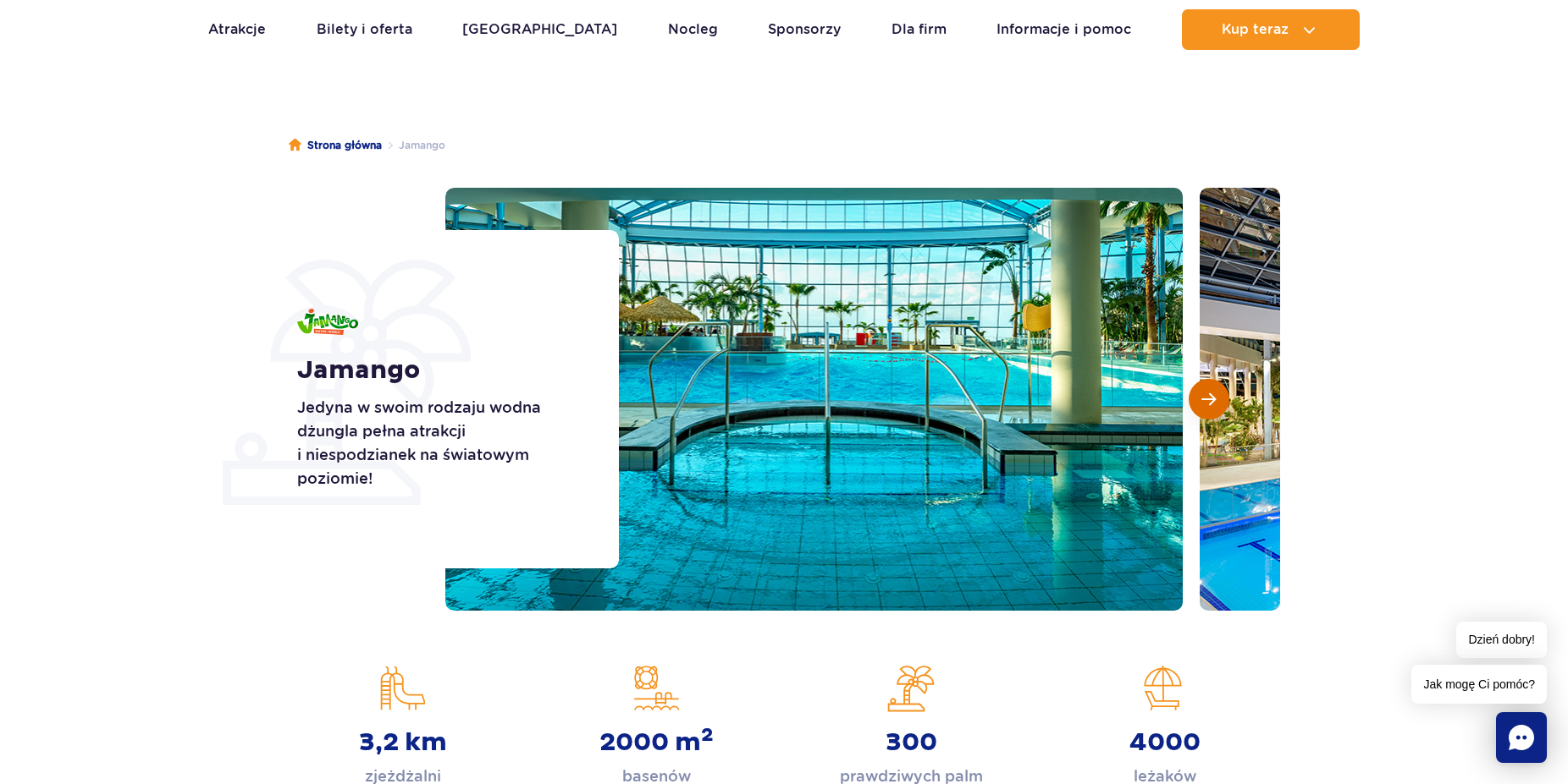
click at [1203, 401] on span "Następny slajd" at bounding box center [1208, 399] width 15 height 16
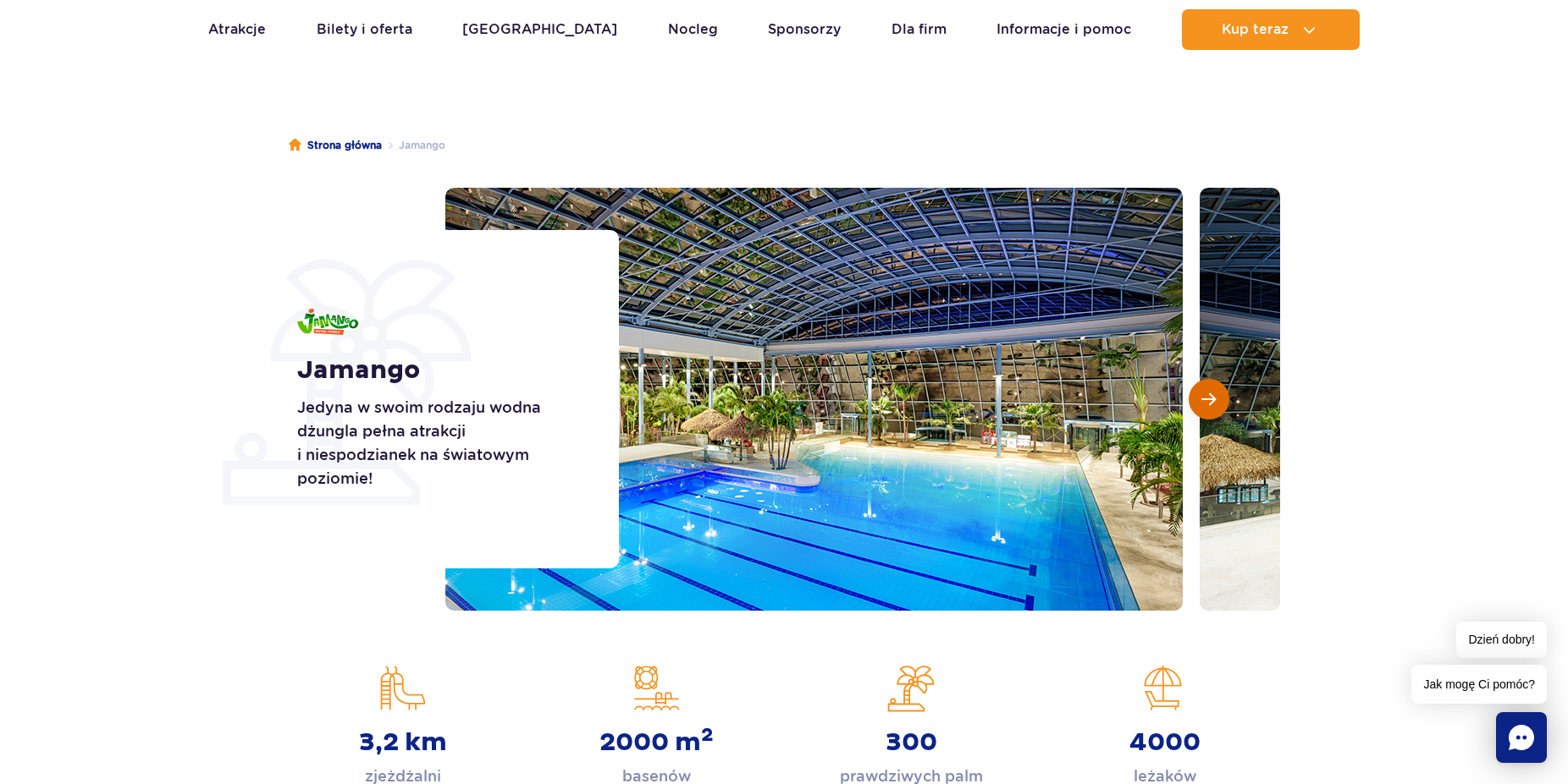
click at [1203, 401] on span "Następny slajd" at bounding box center [1208, 399] width 15 height 16
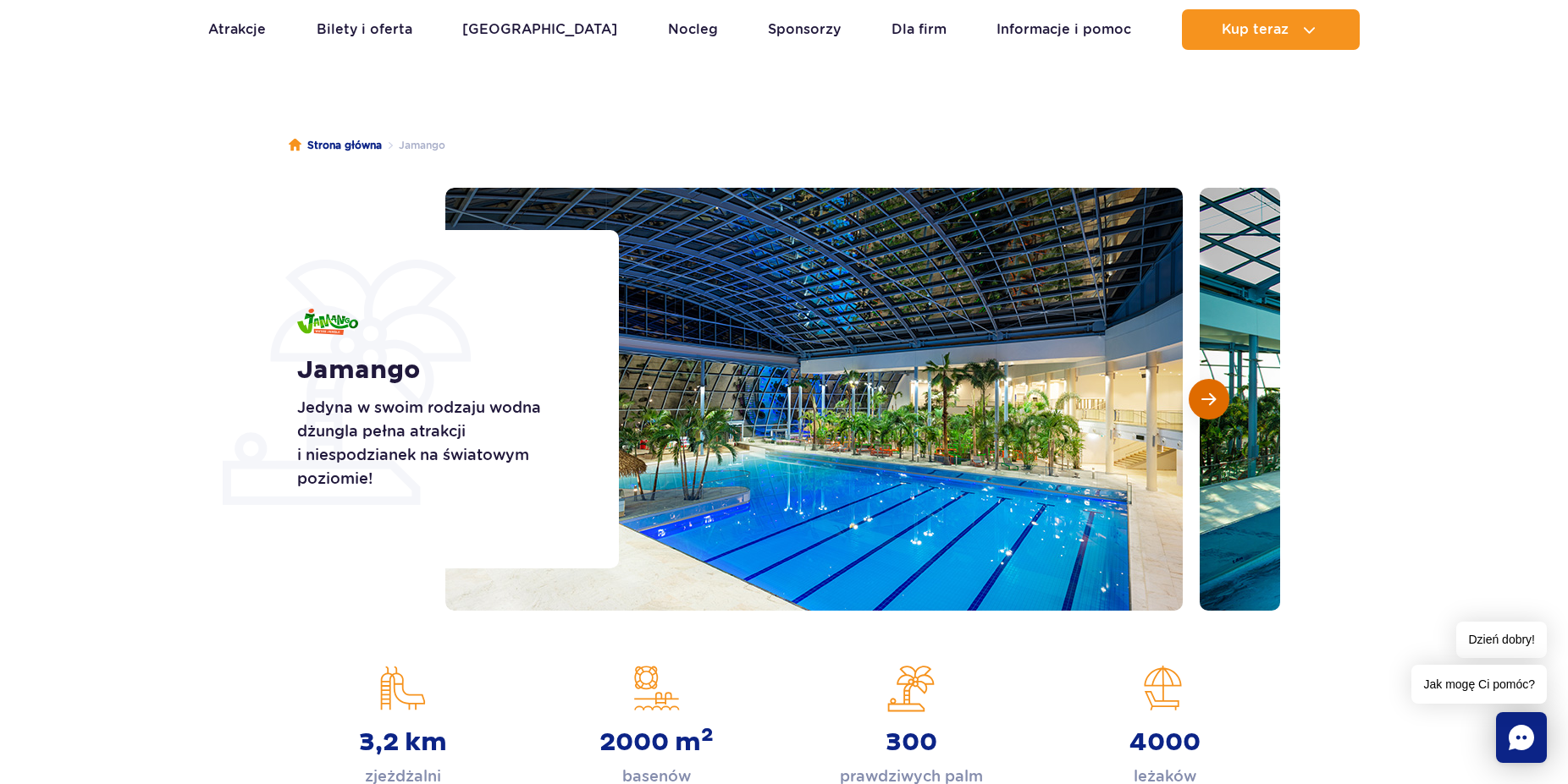
click at [1203, 401] on span "Następny slajd" at bounding box center [1208, 399] width 15 height 16
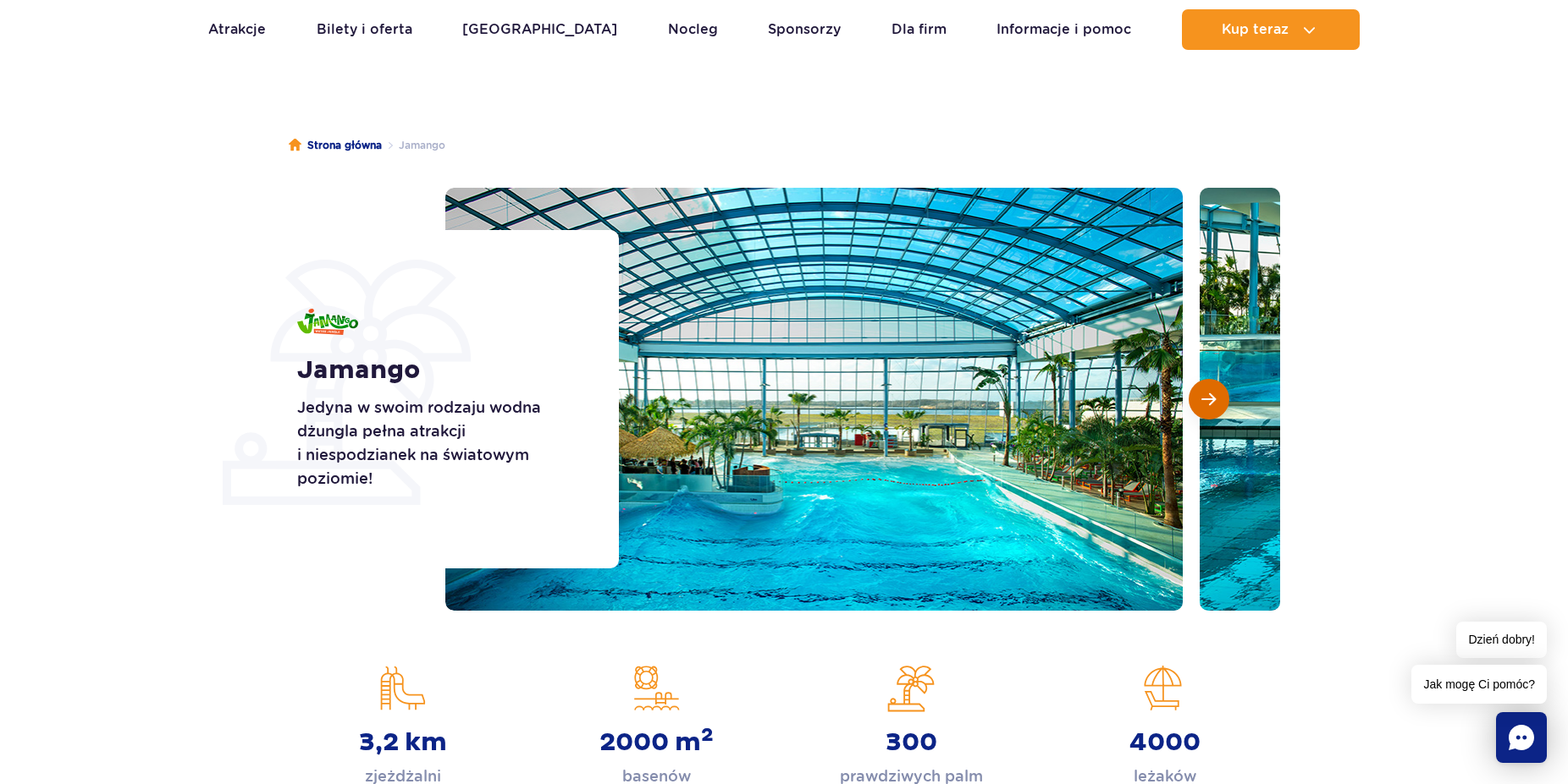
click at [1203, 401] on span "Następny slajd" at bounding box center [1208, 399] width 15 height 16
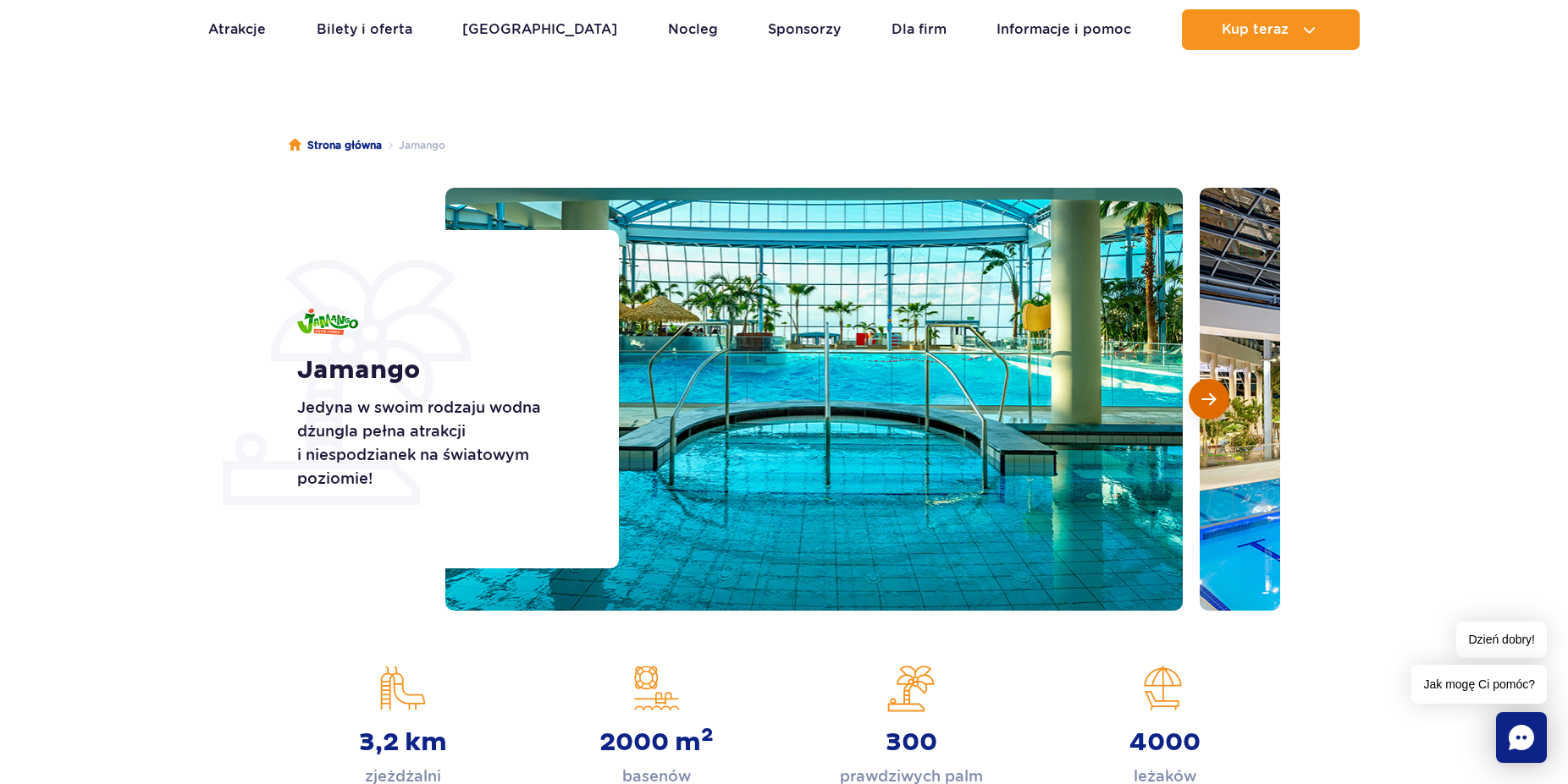
click at [1203, 401] on span "Następny slajd" at bounding box center [1208, 399] width 15 height 16
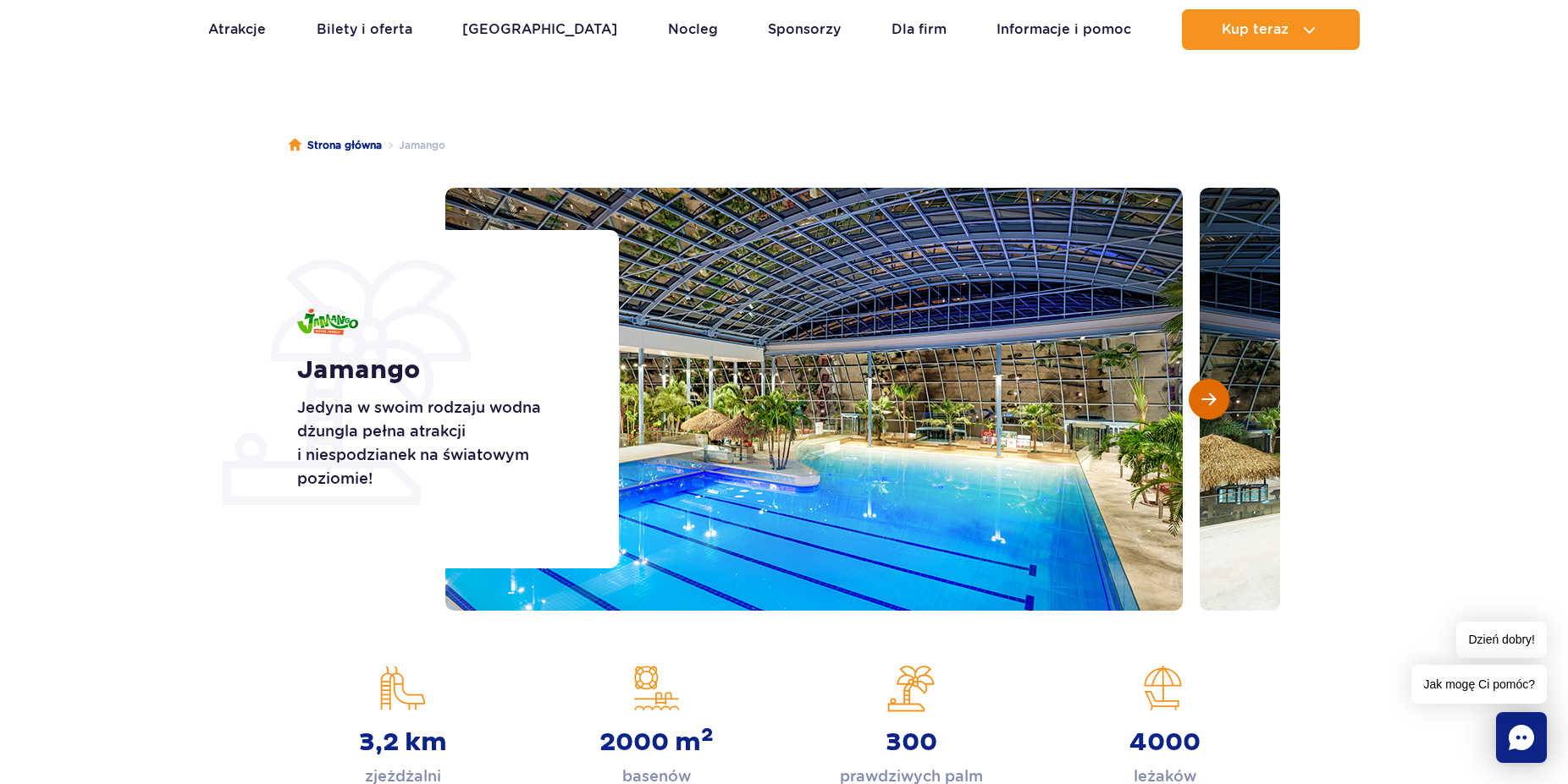
click at [1203, 401] on span "Następny slajd" at bounding box center [1208, 399] width 15 height 16
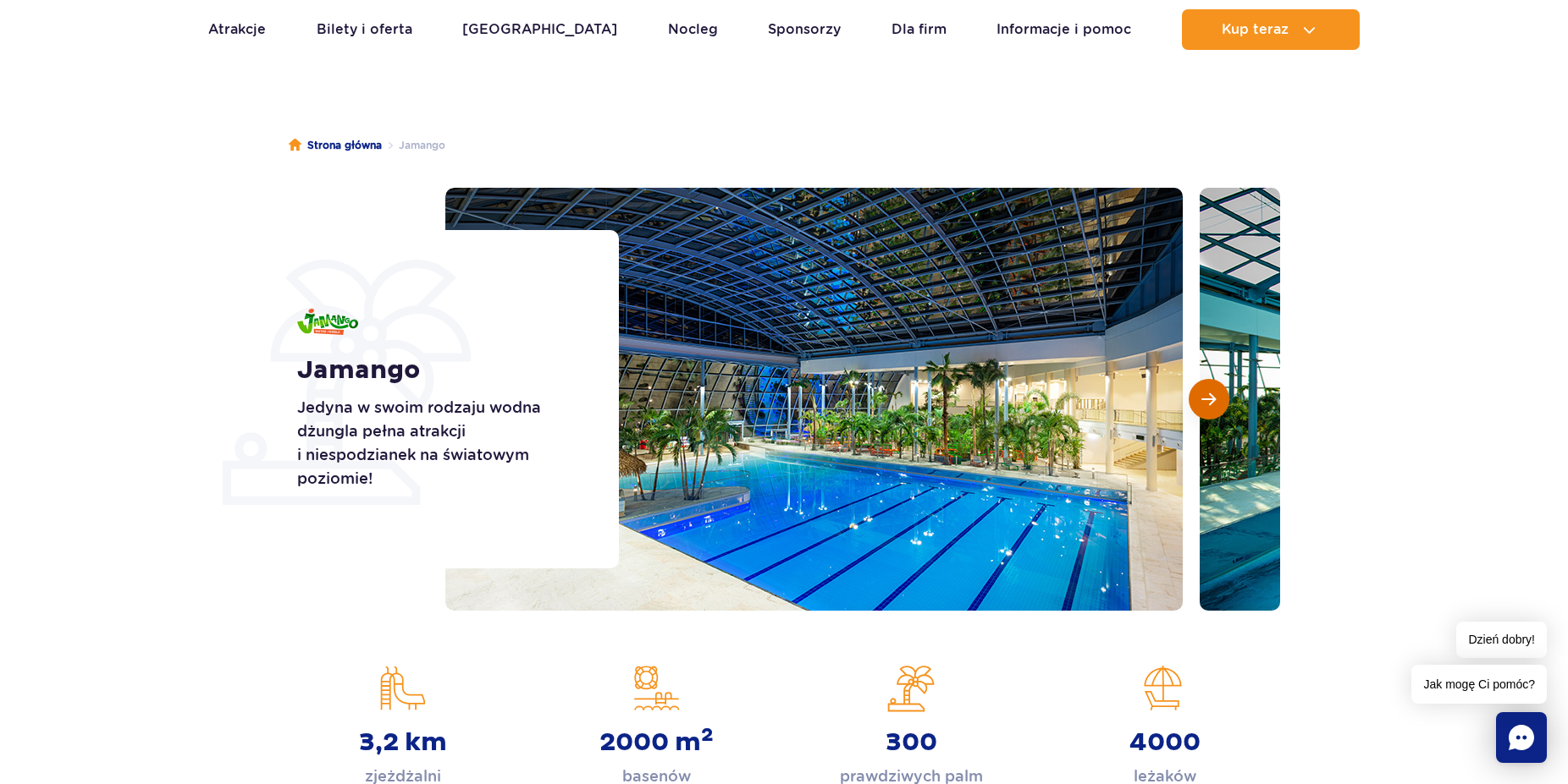
click at [1203, 401] on span "Następny slajd" at bounding box center [1208, 399] width 15 height 16
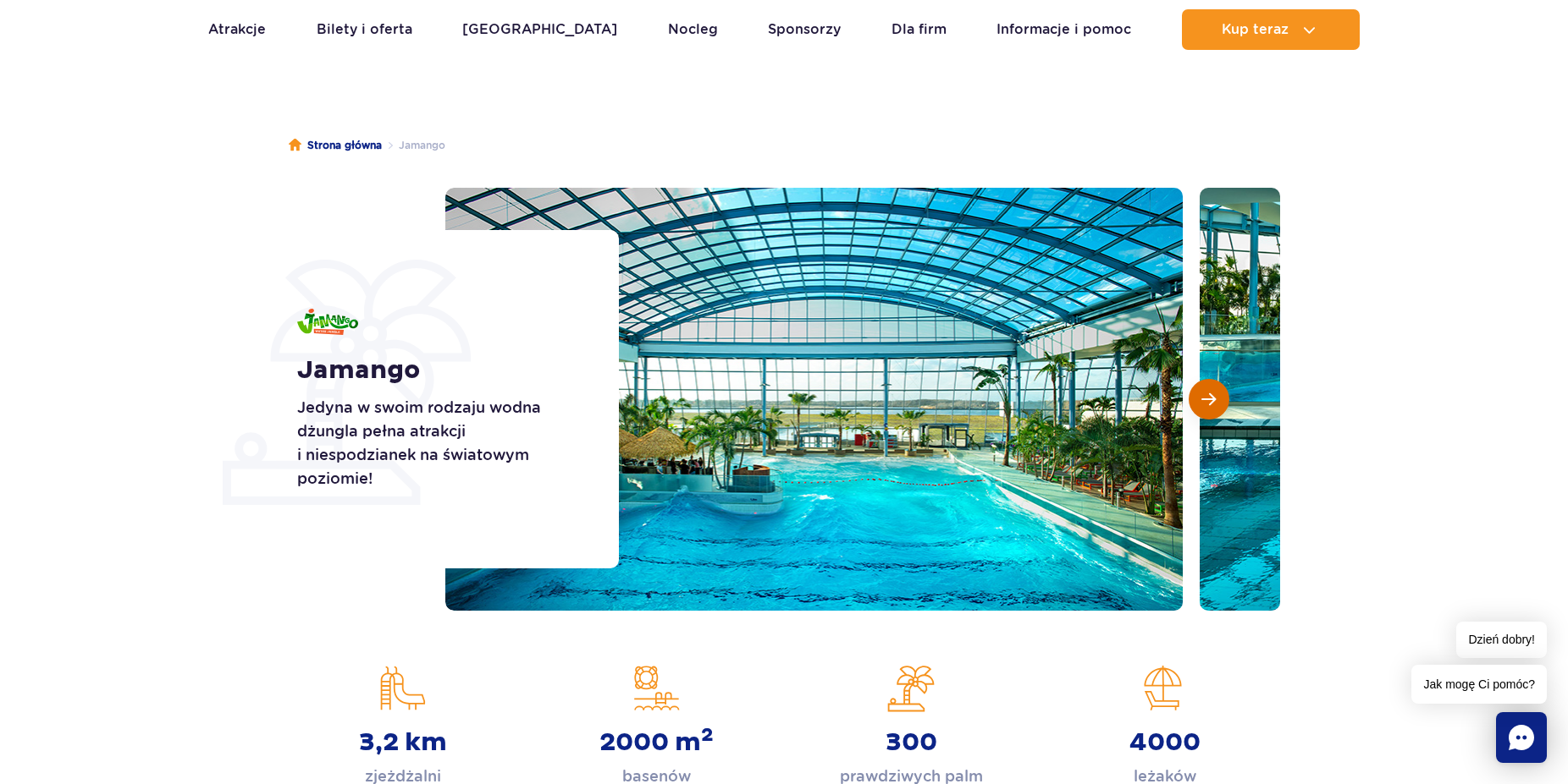
click at [1203, 401] on span "Następny slajd" at bounding box center [1208, 399] width 15 height 16
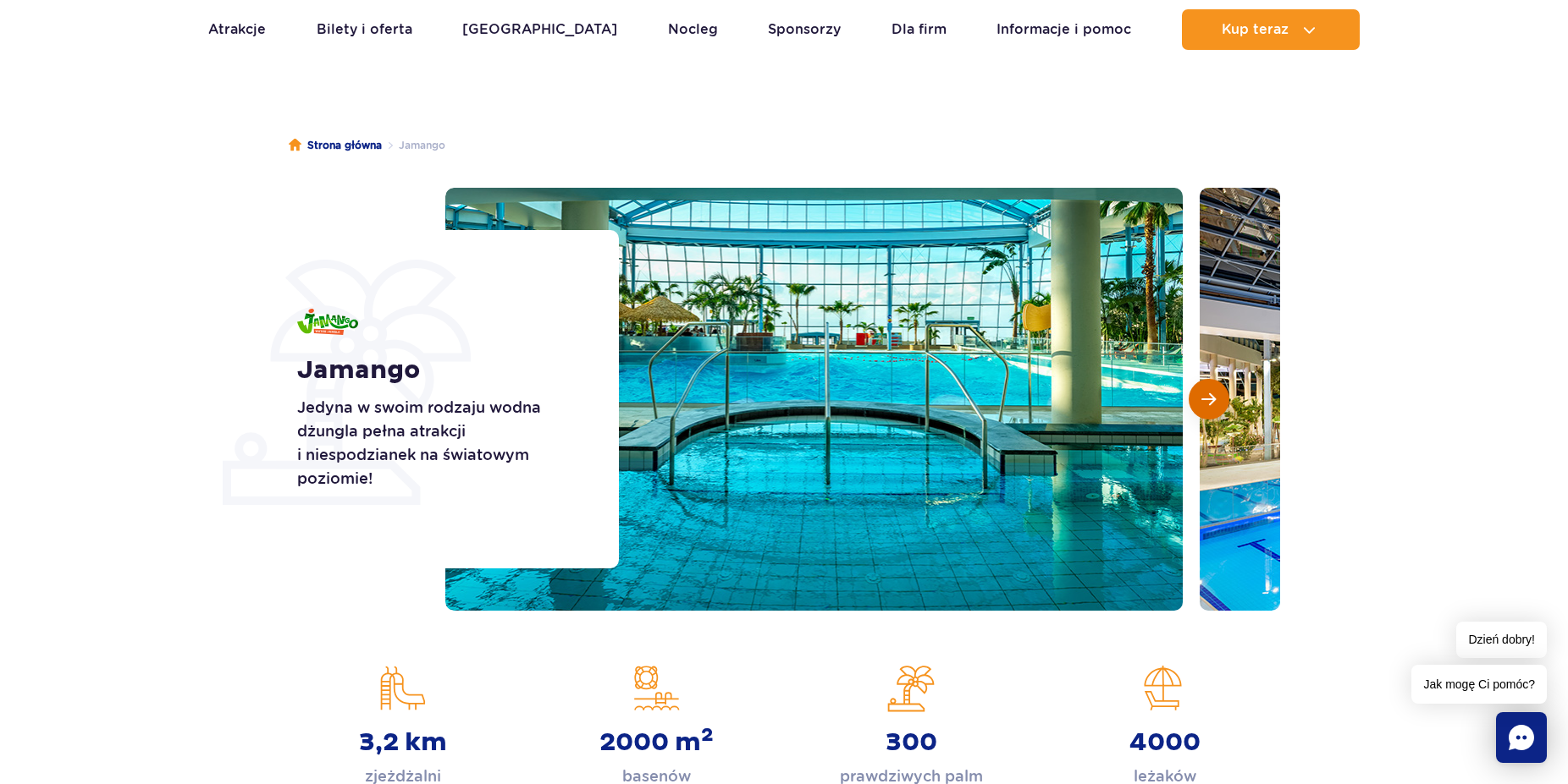
click at [1203, 401] on span "Następny slajd" at bounding box center [1208, 399] width 15 height 16
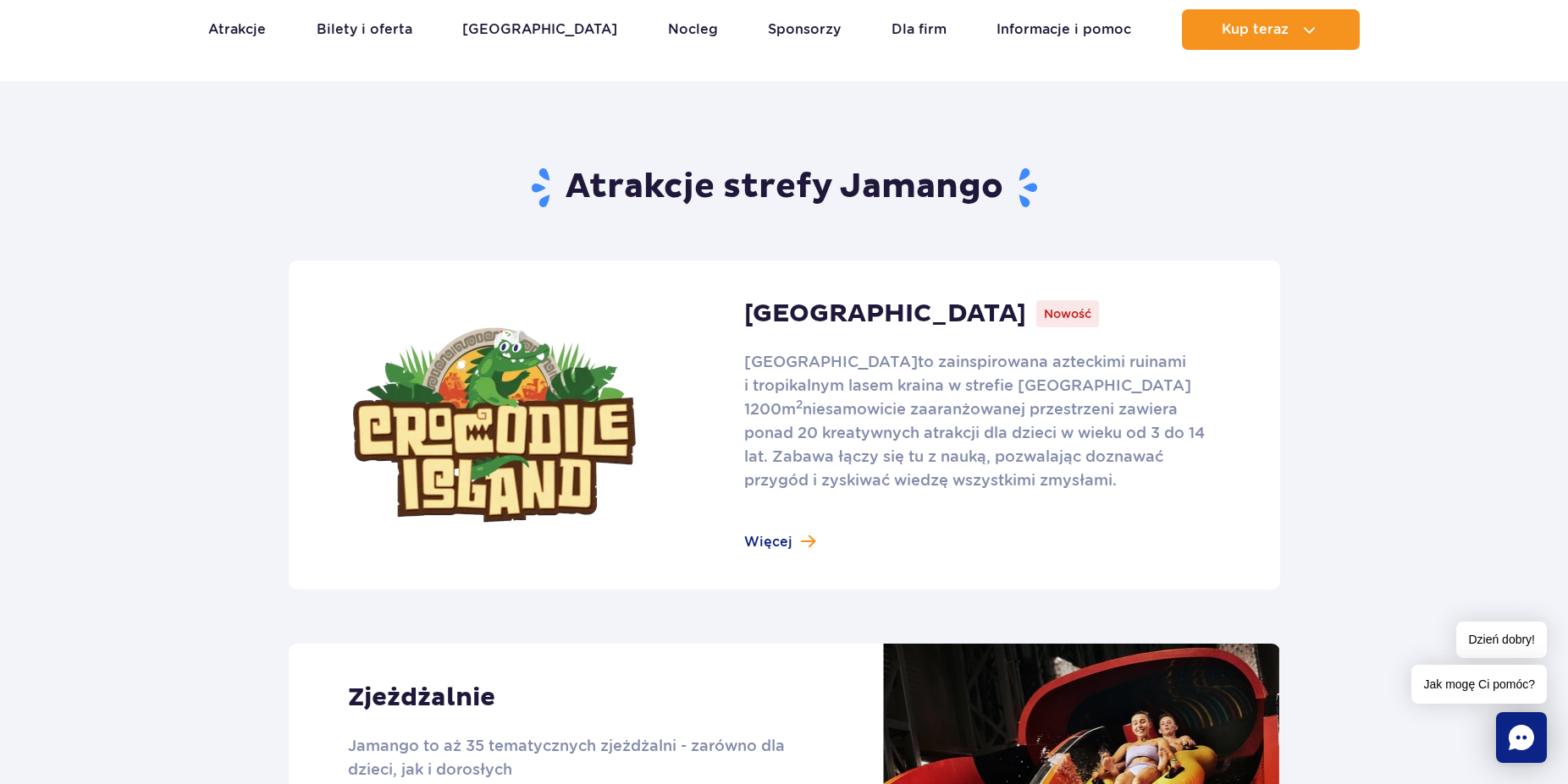
scroll to position [1036, 0]
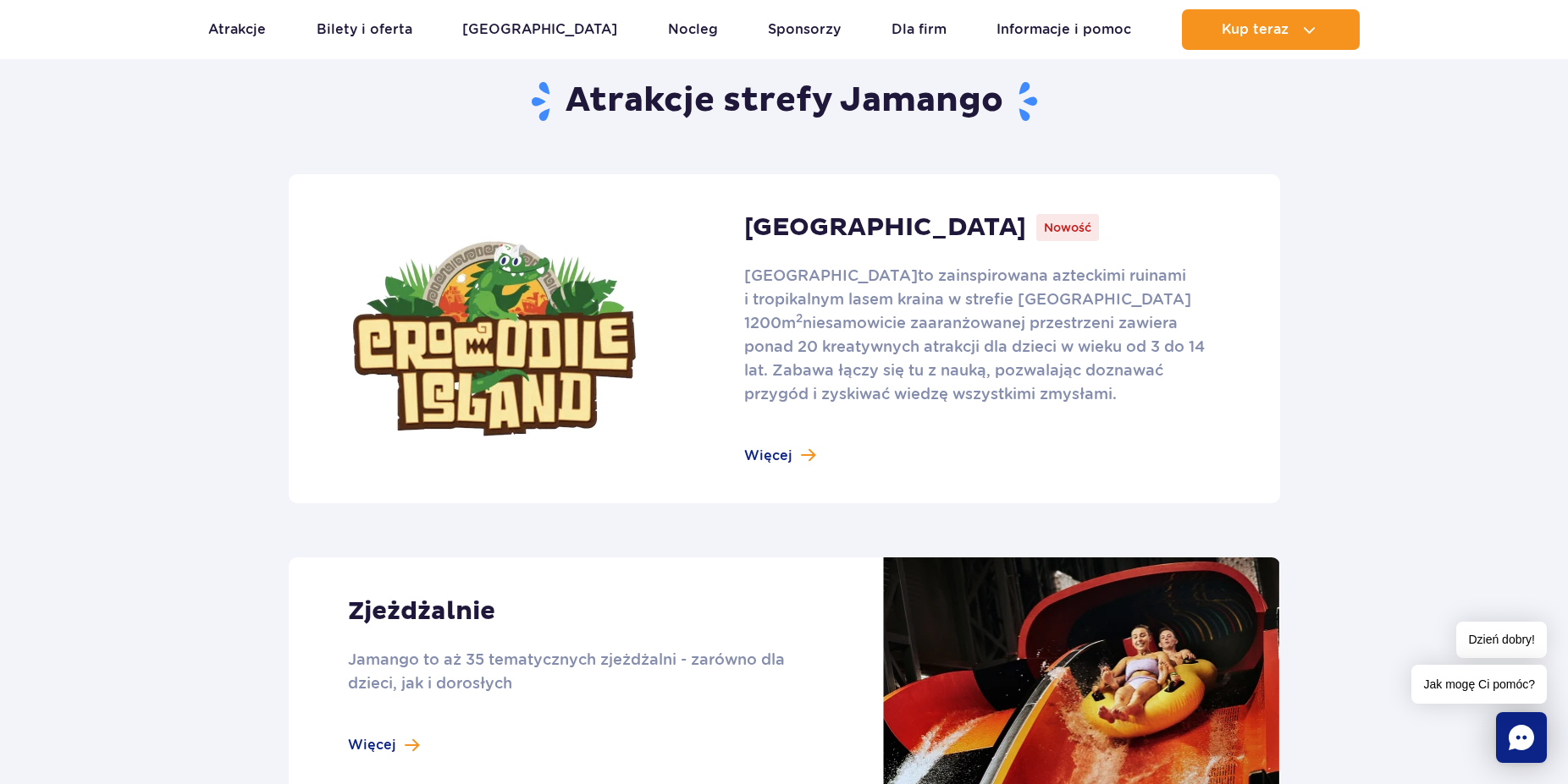
click at [771, 449] on link at bounding box center [784, 339] width 992 height 329
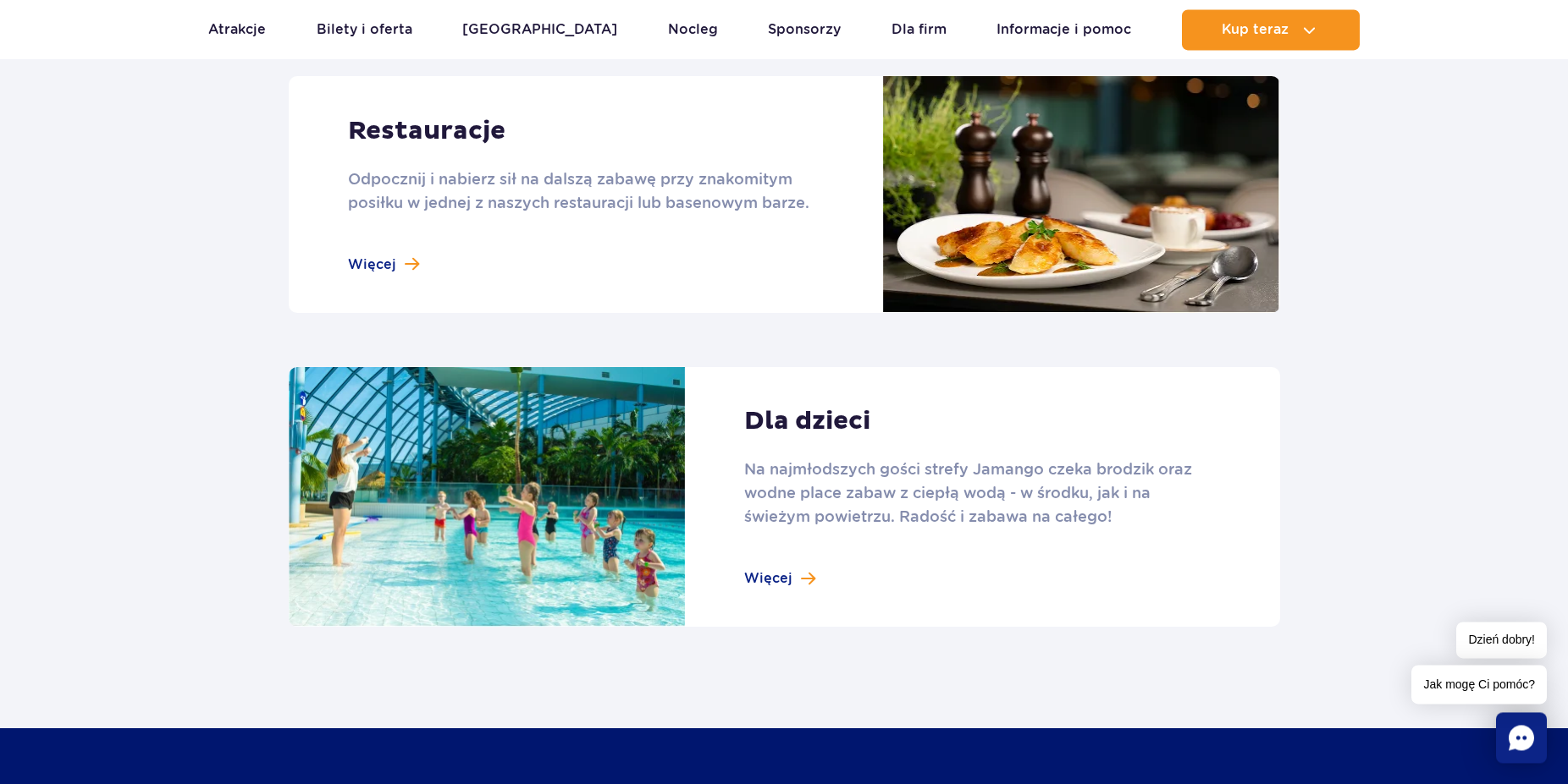
scroll to position [2140, 0]
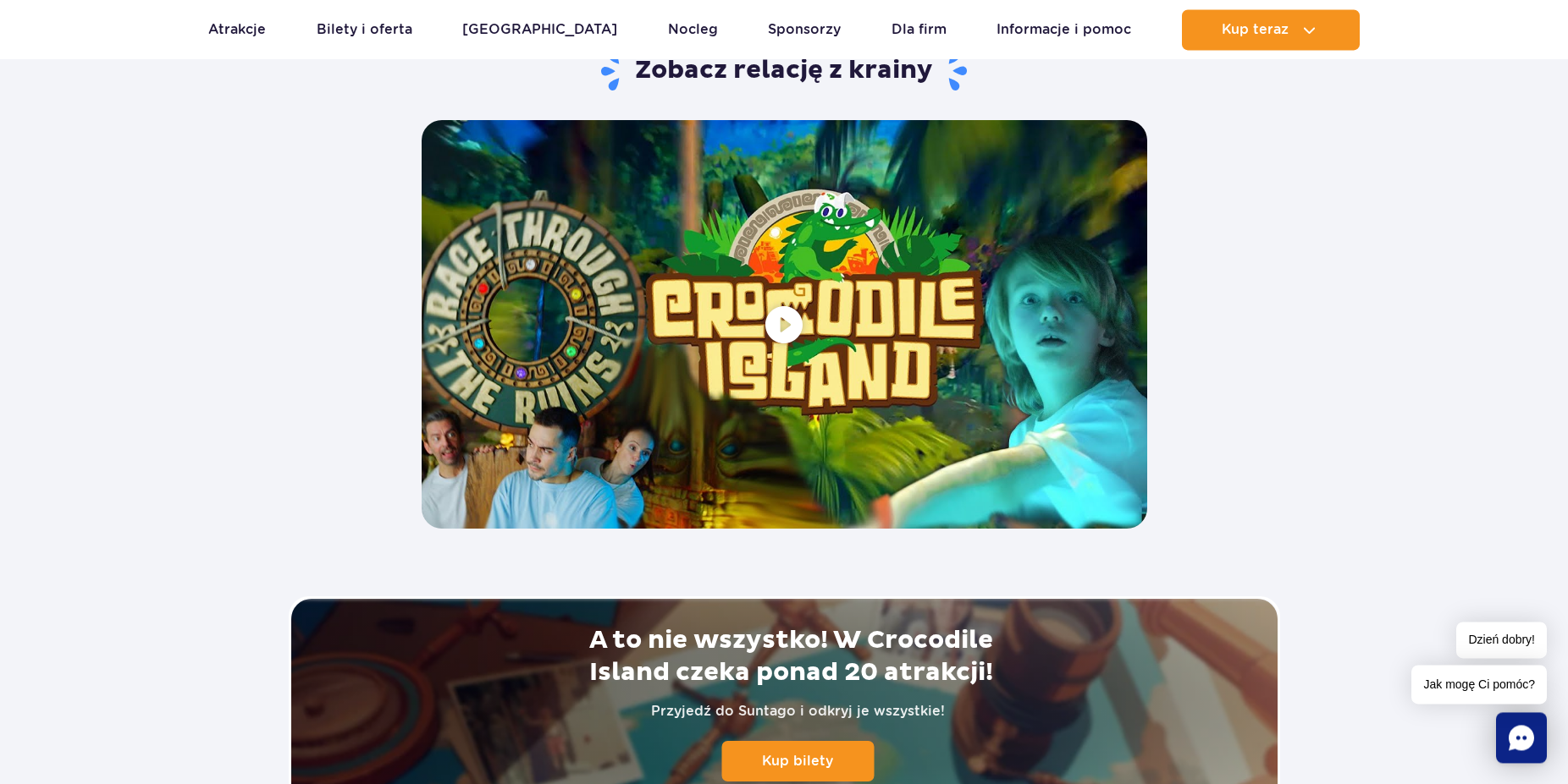
scroll to position [3365, 0]
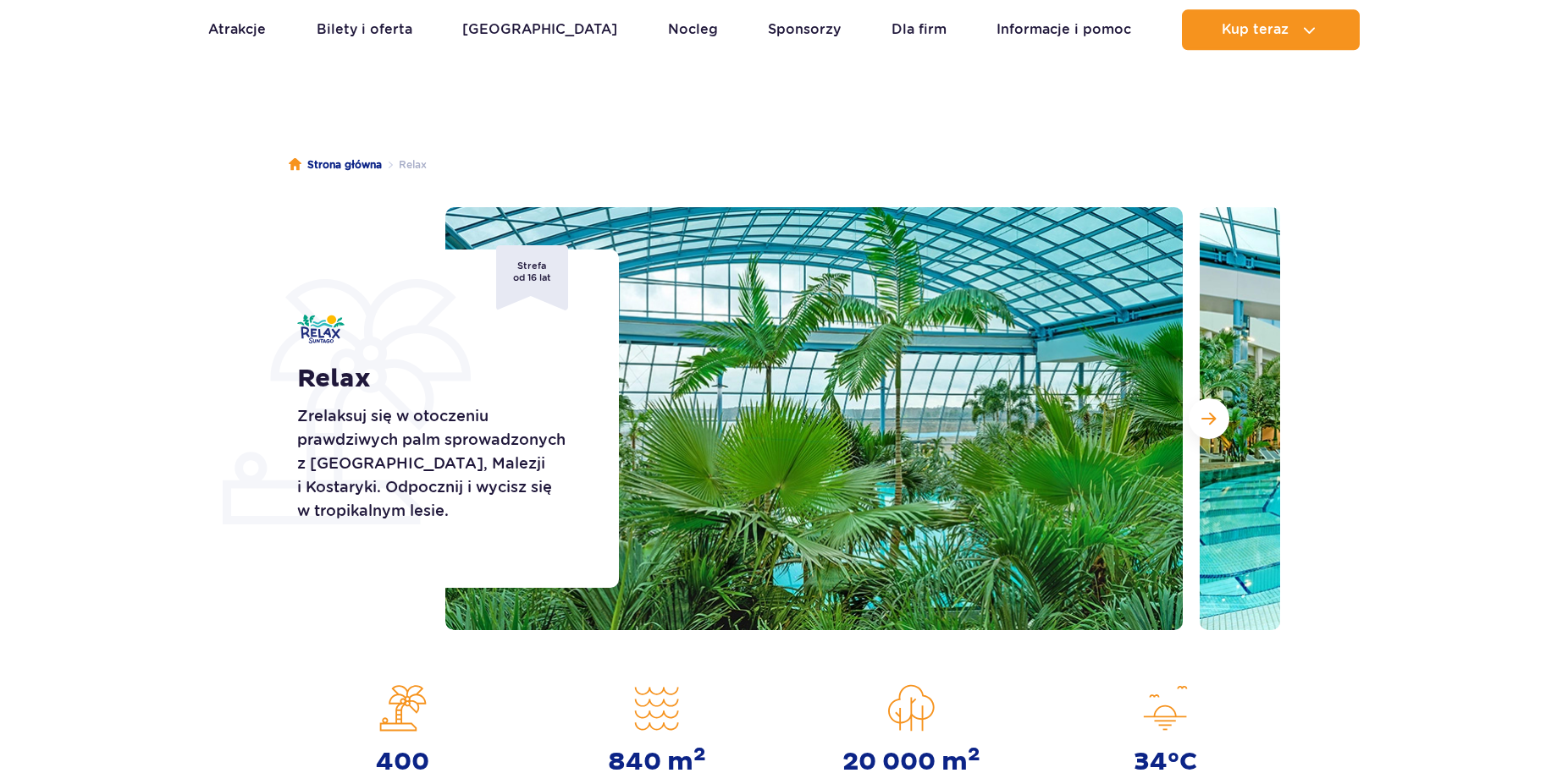
scroll to position [86, 0]
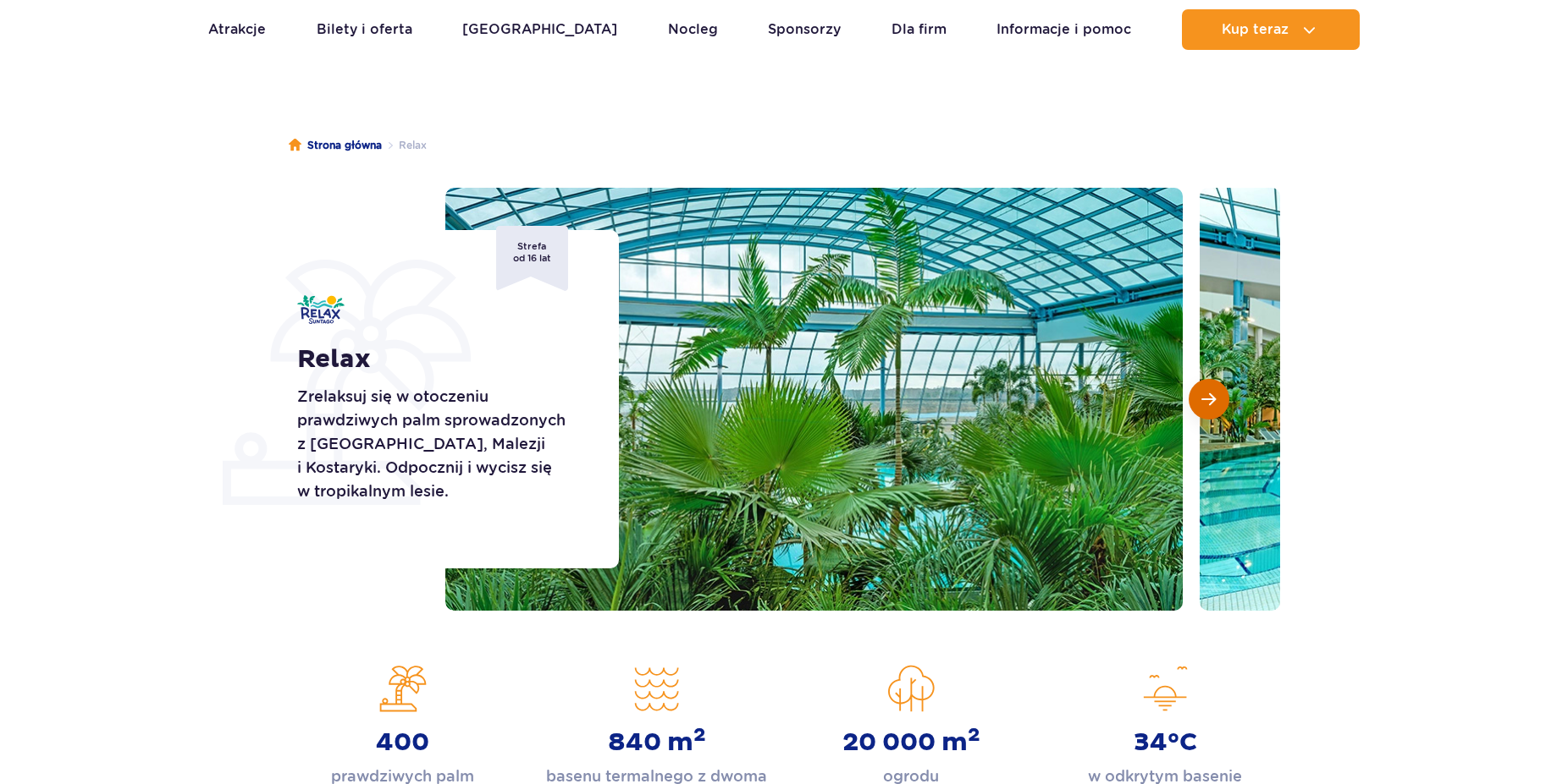
click at [1208, 409] on button "Następny slajd" at bounding box center [1209, 399] width 41 height 41
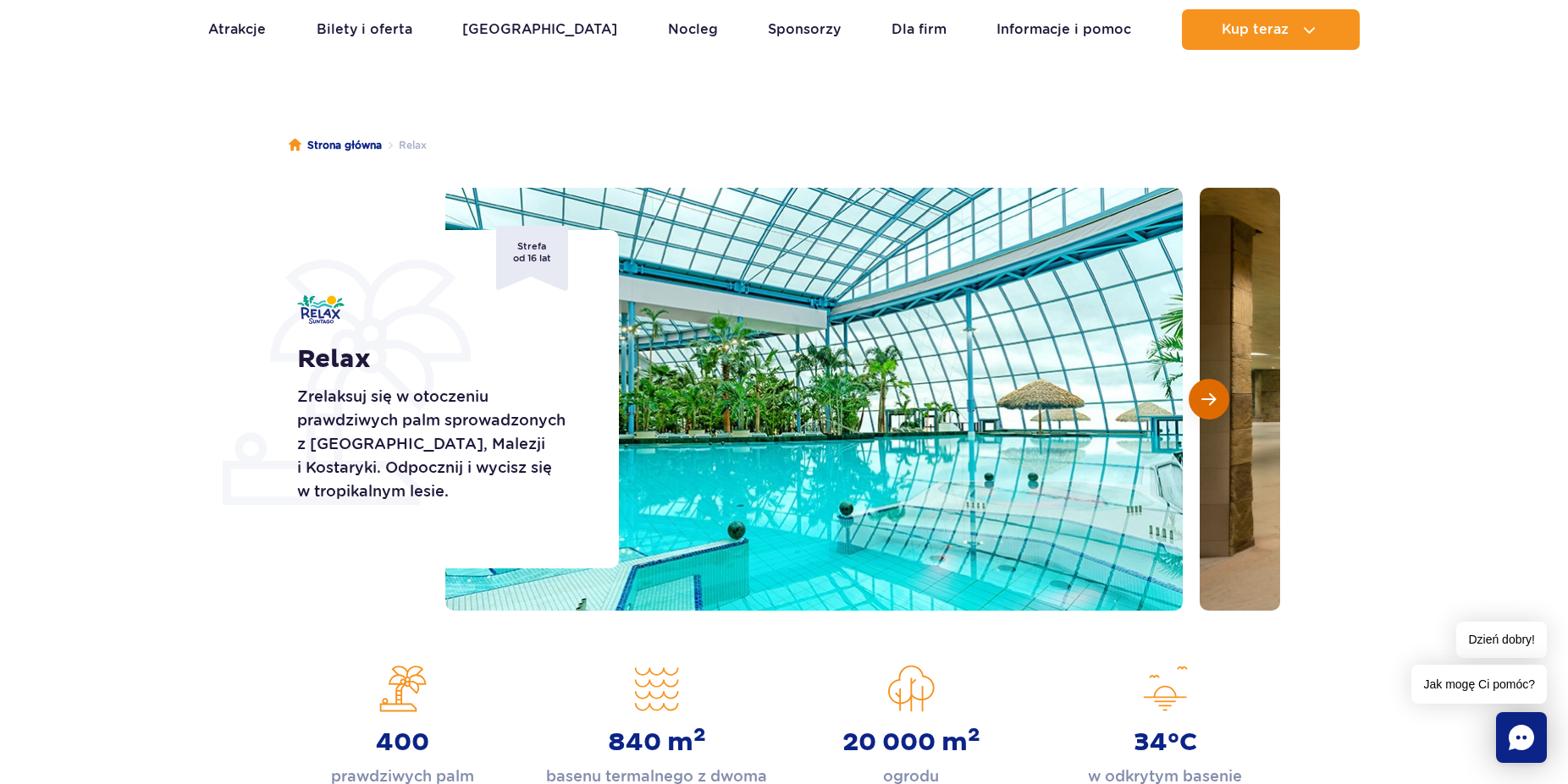
click at [1208, 409] on button "Następny slajd" at bounding box center [1209, 399] width 41 height 41
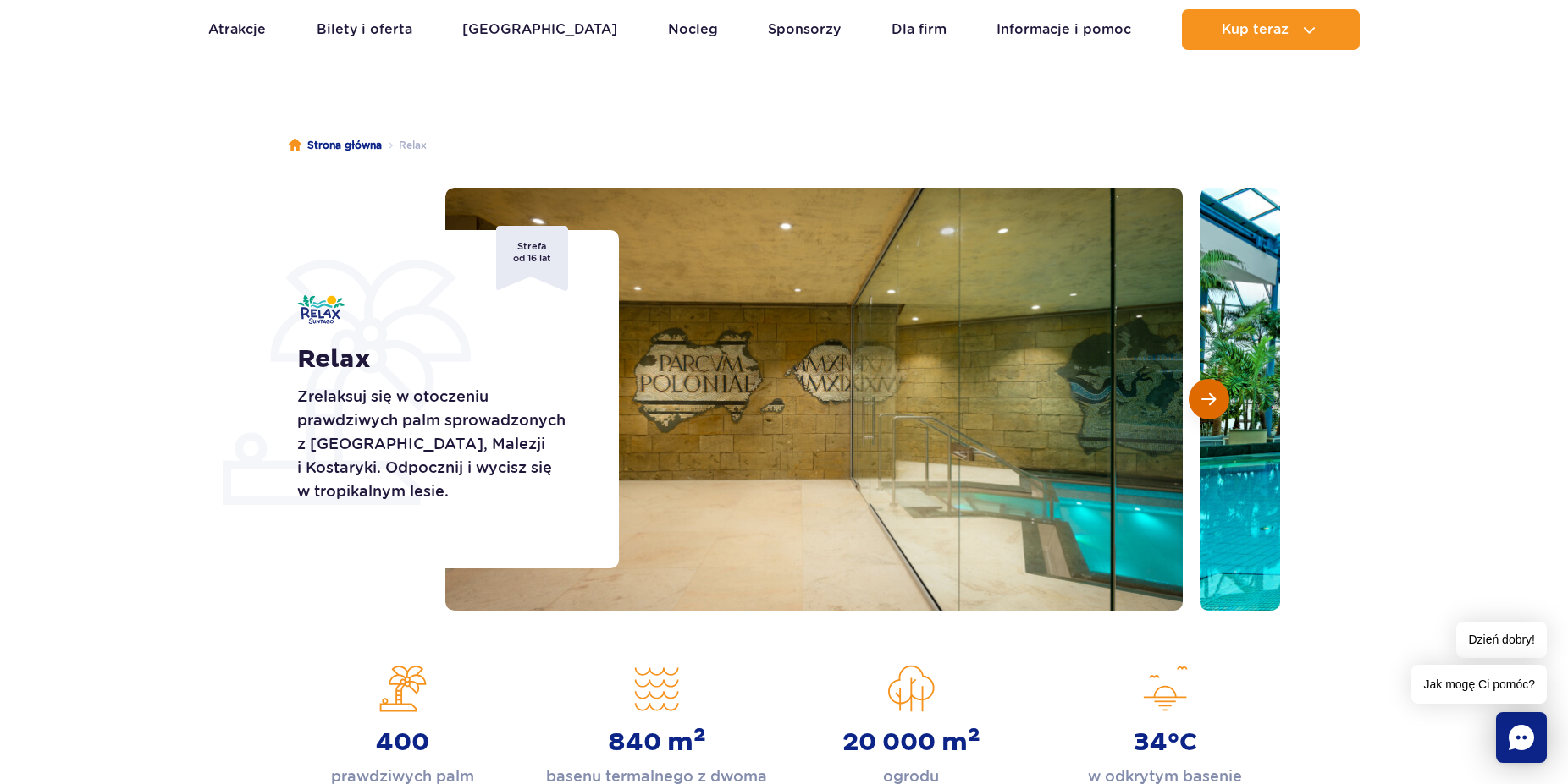
click at [1208, 409] on button "Następny slajd" at bounding box center [1209, 399] width 41 height 41
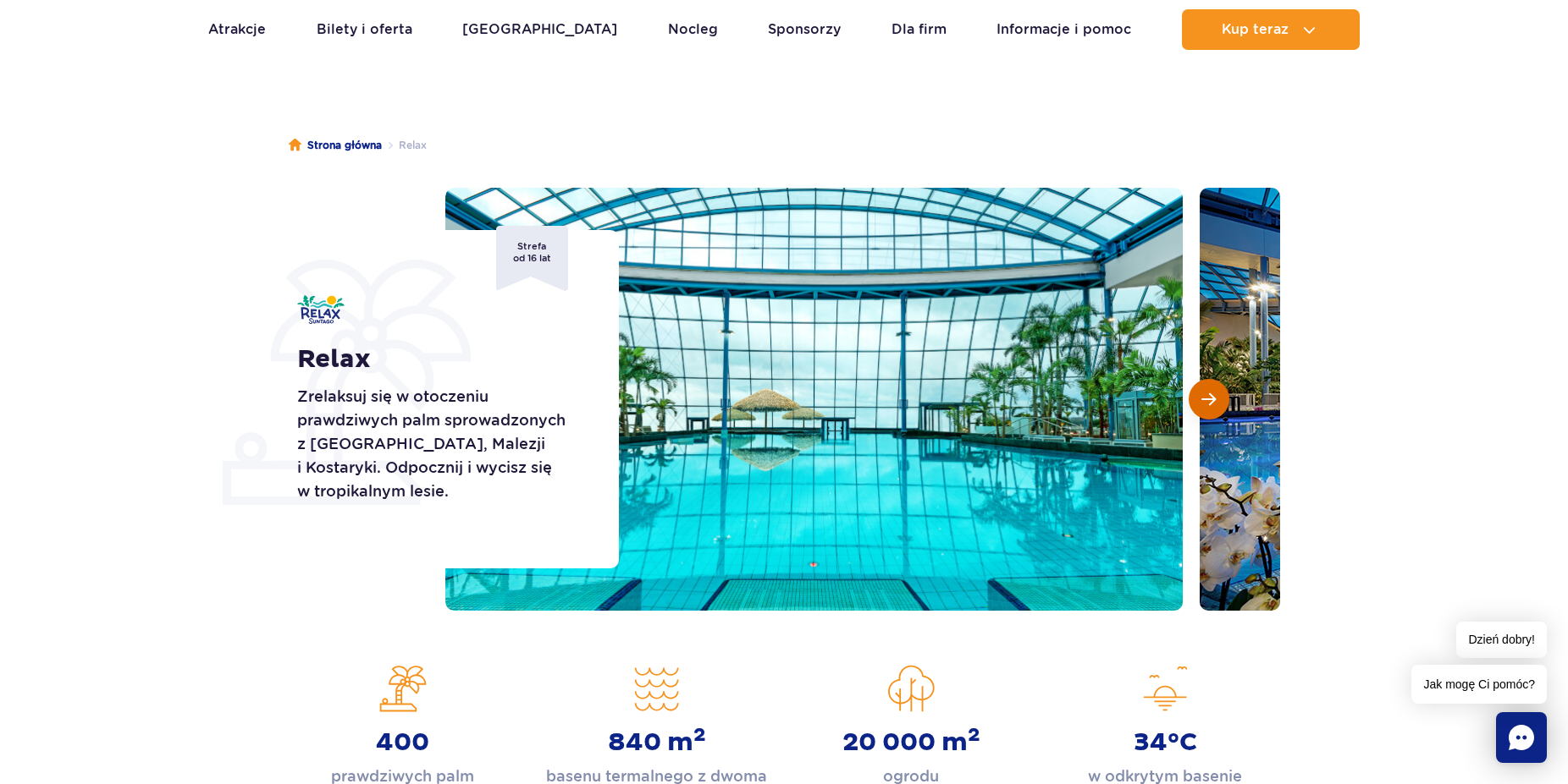
click at [1208, 409] on button "Następny slajd" at bounding box center [1209, 399] width 41 height 41
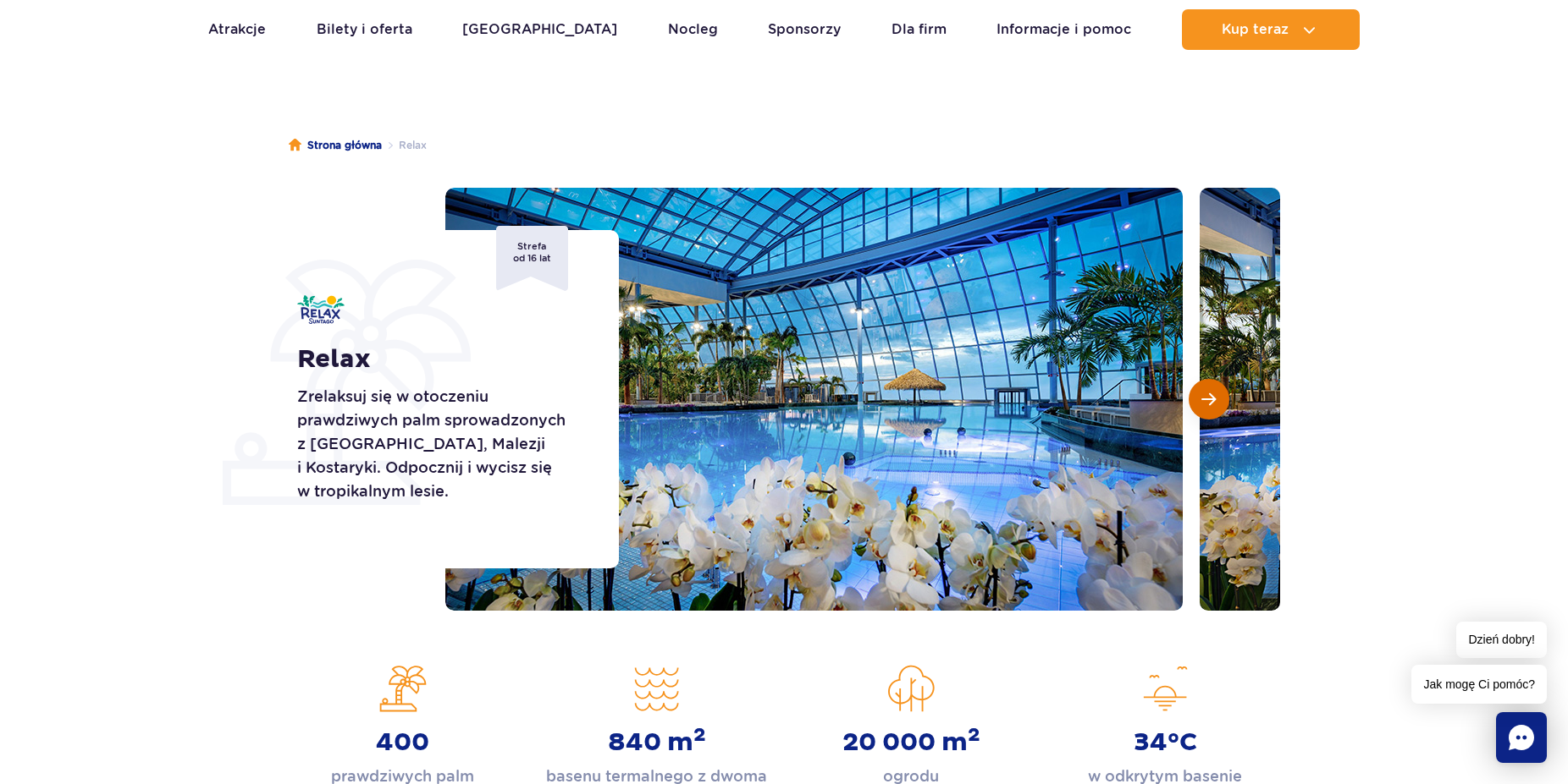
click at [1208, 409] on button "Następny slajd" at bounding box center [1209, 399] width 41 height 41
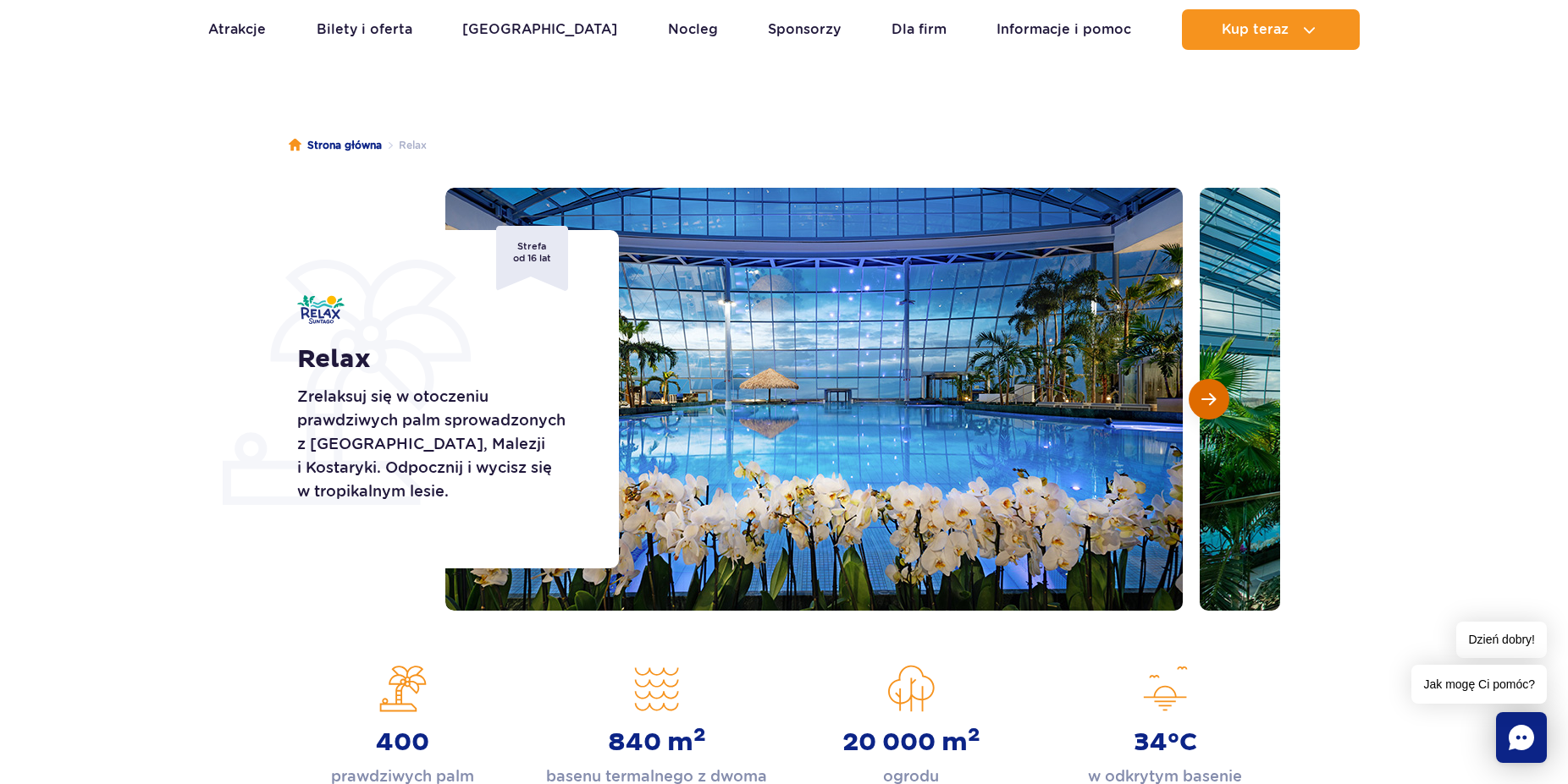
click at [1208, 409] on button "Następny slajd" at bounding box center [1209, 399] width 41 height 41
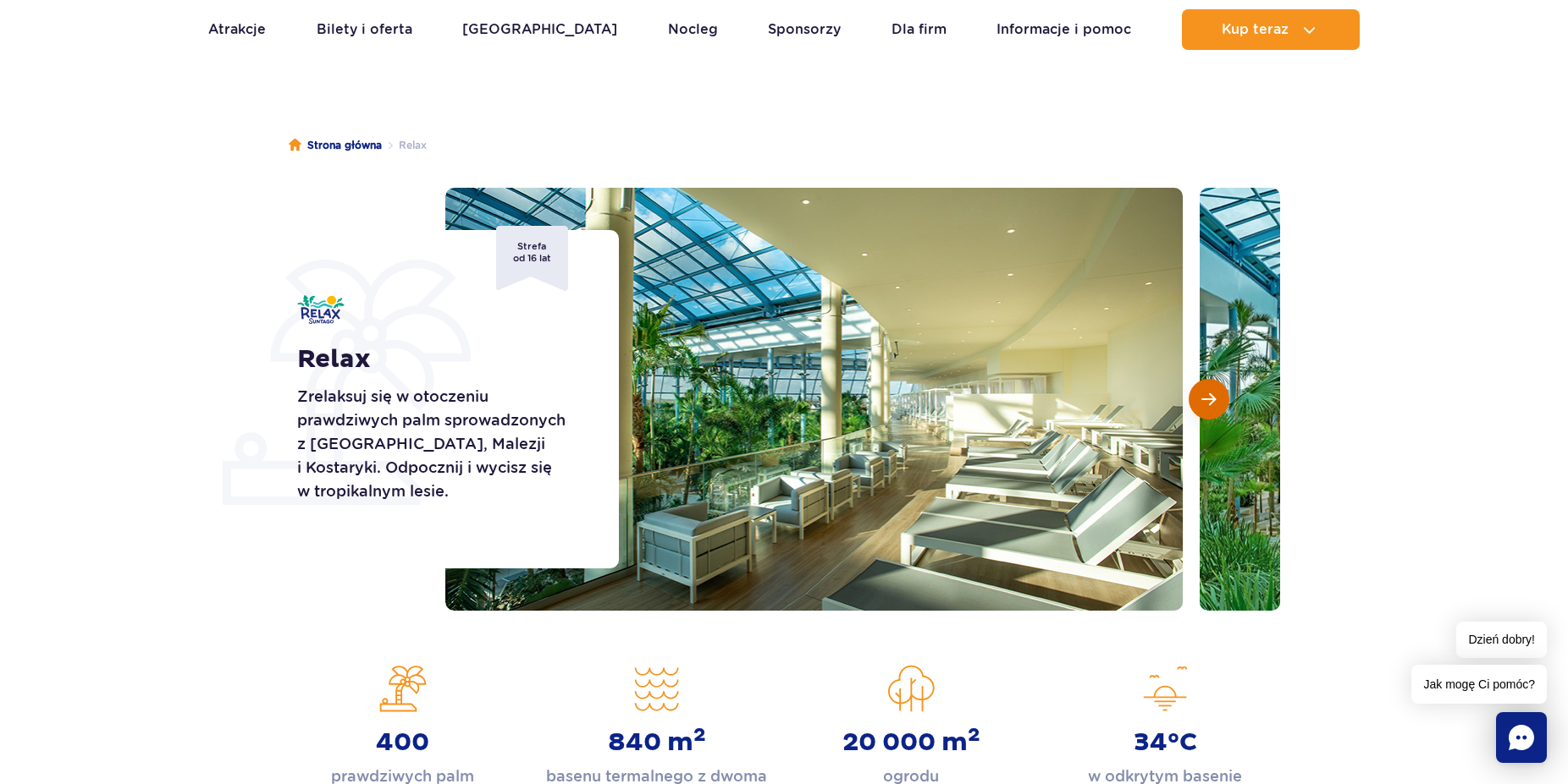
click at [1208, 409] on button "Następny slajd" at bounding box center [1209, 399] width 41 height 41
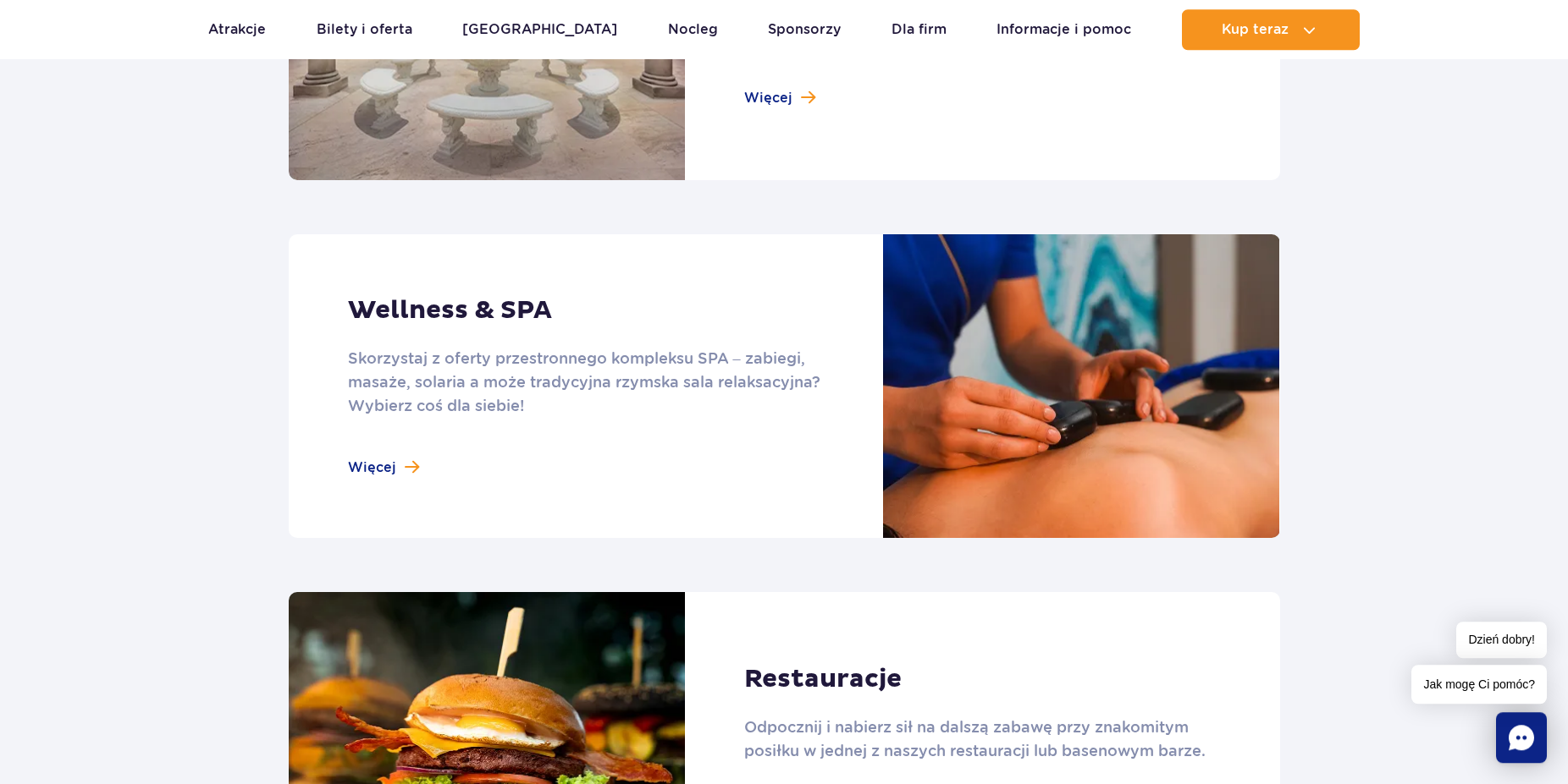
scroll to position [1381, 0]
